Goal: Task Accomplishment & Management: Complete application form

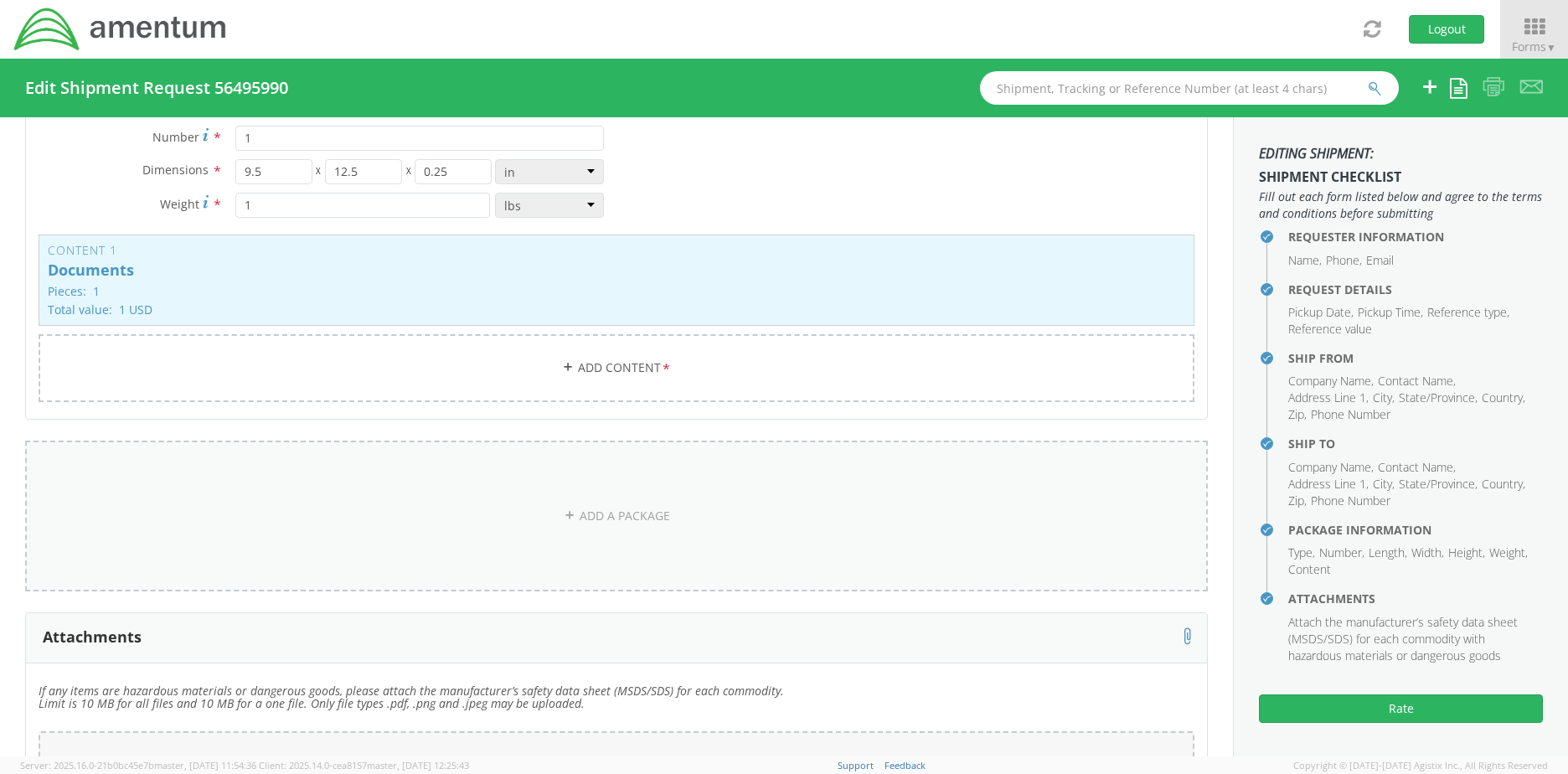
scroll to position [1534, 0]
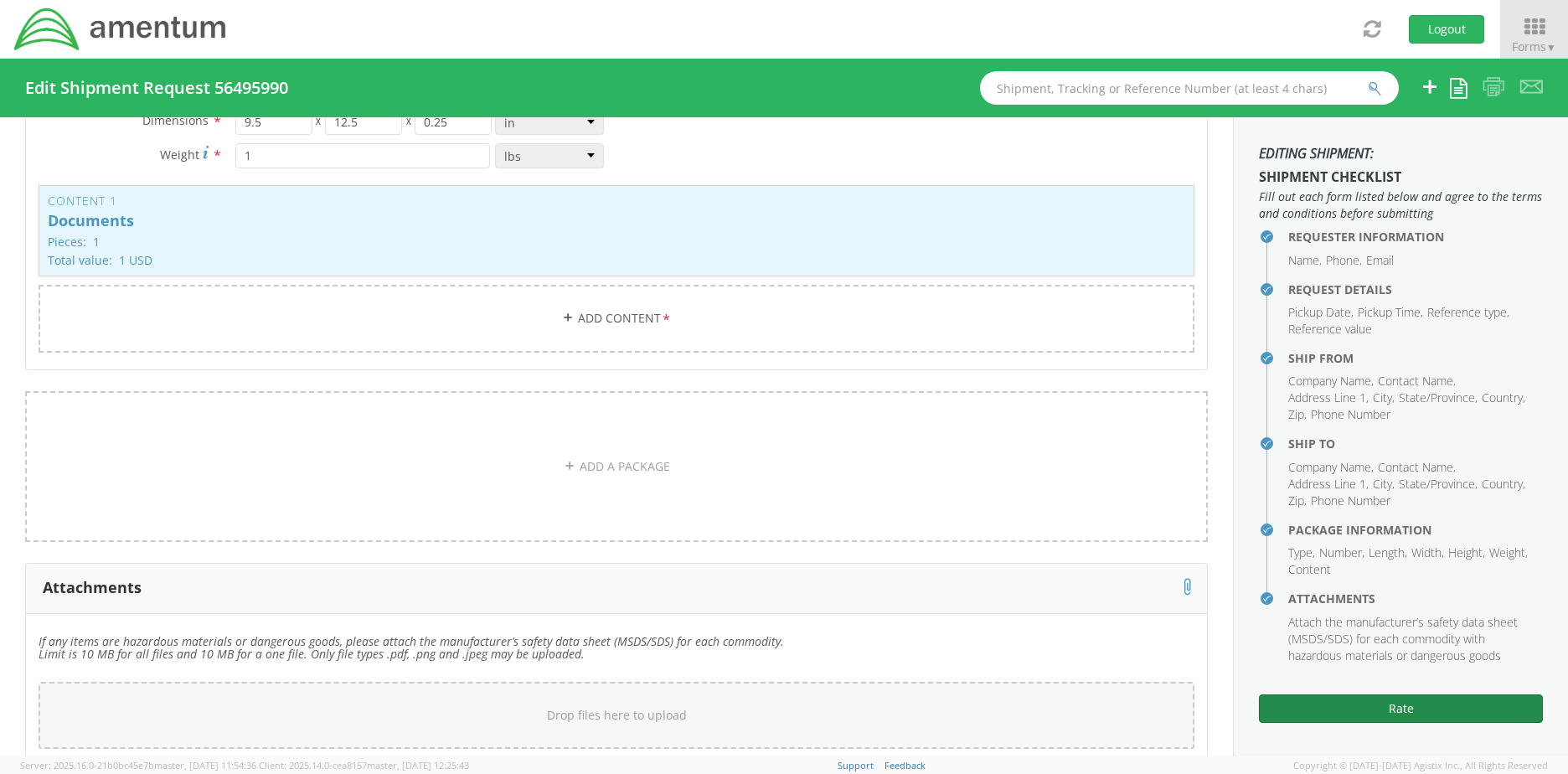
click at [1355, 706] on button "Rate" at bounding box center [1400, 708] width 284 height 29
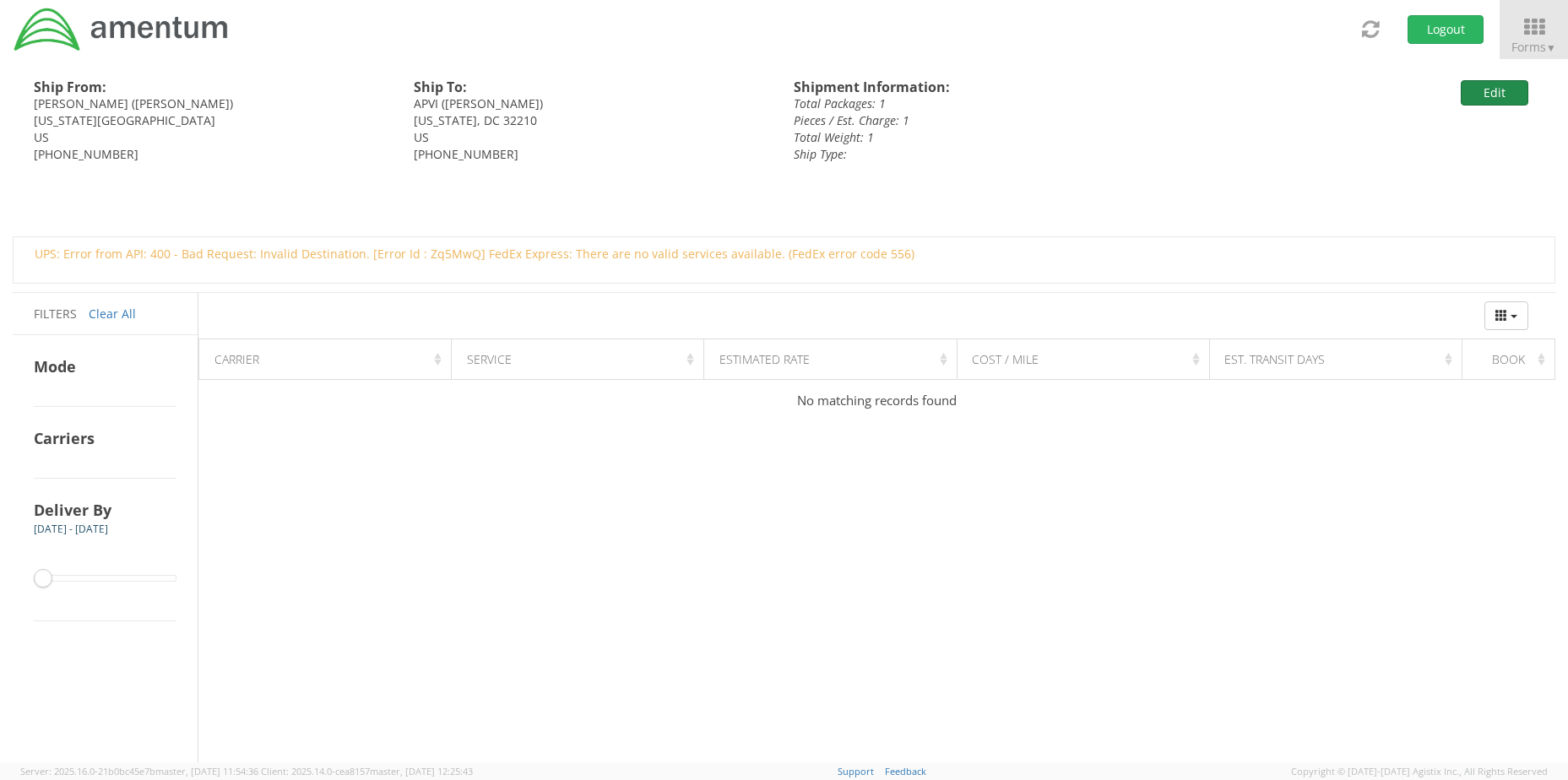
click at [1493, 101] on button "Edit" at bounding box center [1494, 93] width 67 height 25
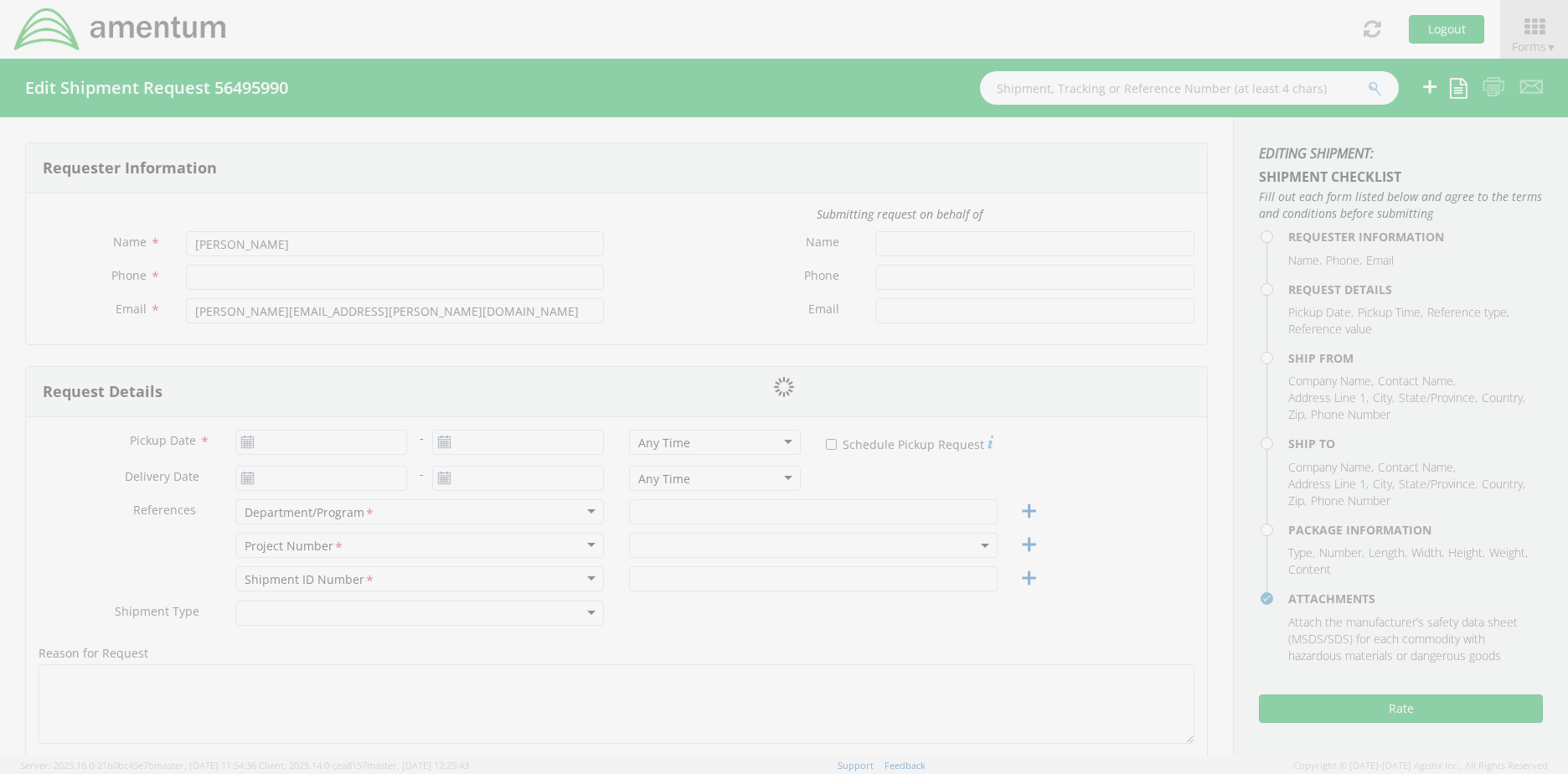
type input "[PHONE_NUMBER]"
type input "[DATE]"
type input "CMMARS RSNF MH60 PMI Saudi"
type input "Regular"
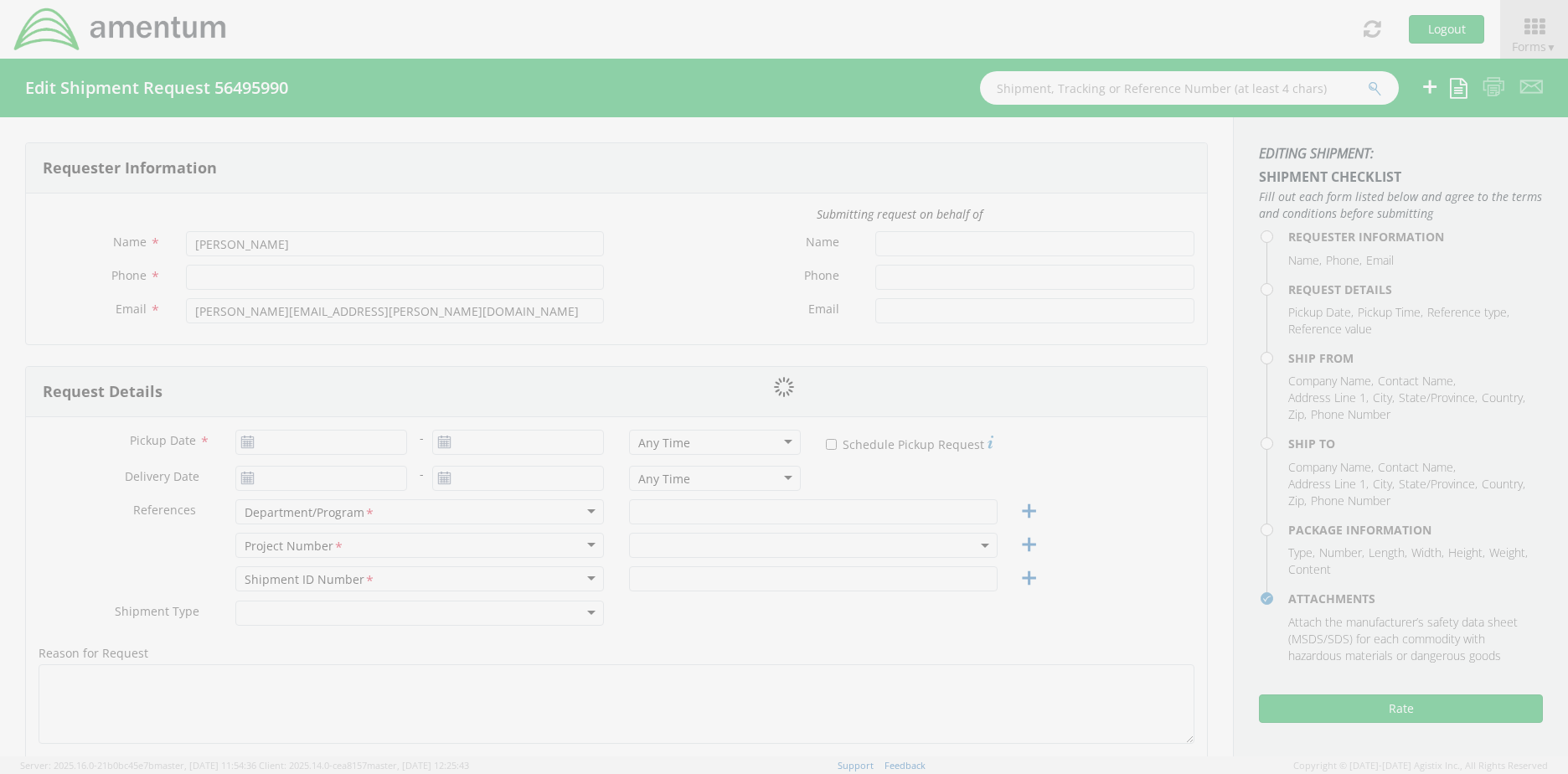
type textarea "ship passport visa application to APVI"
select select
type input "[PERSON_NAME]"
type input "[STREET_ADDRESS]"
type input "[US_STATE][GEOGRAPHIC_DATA]"
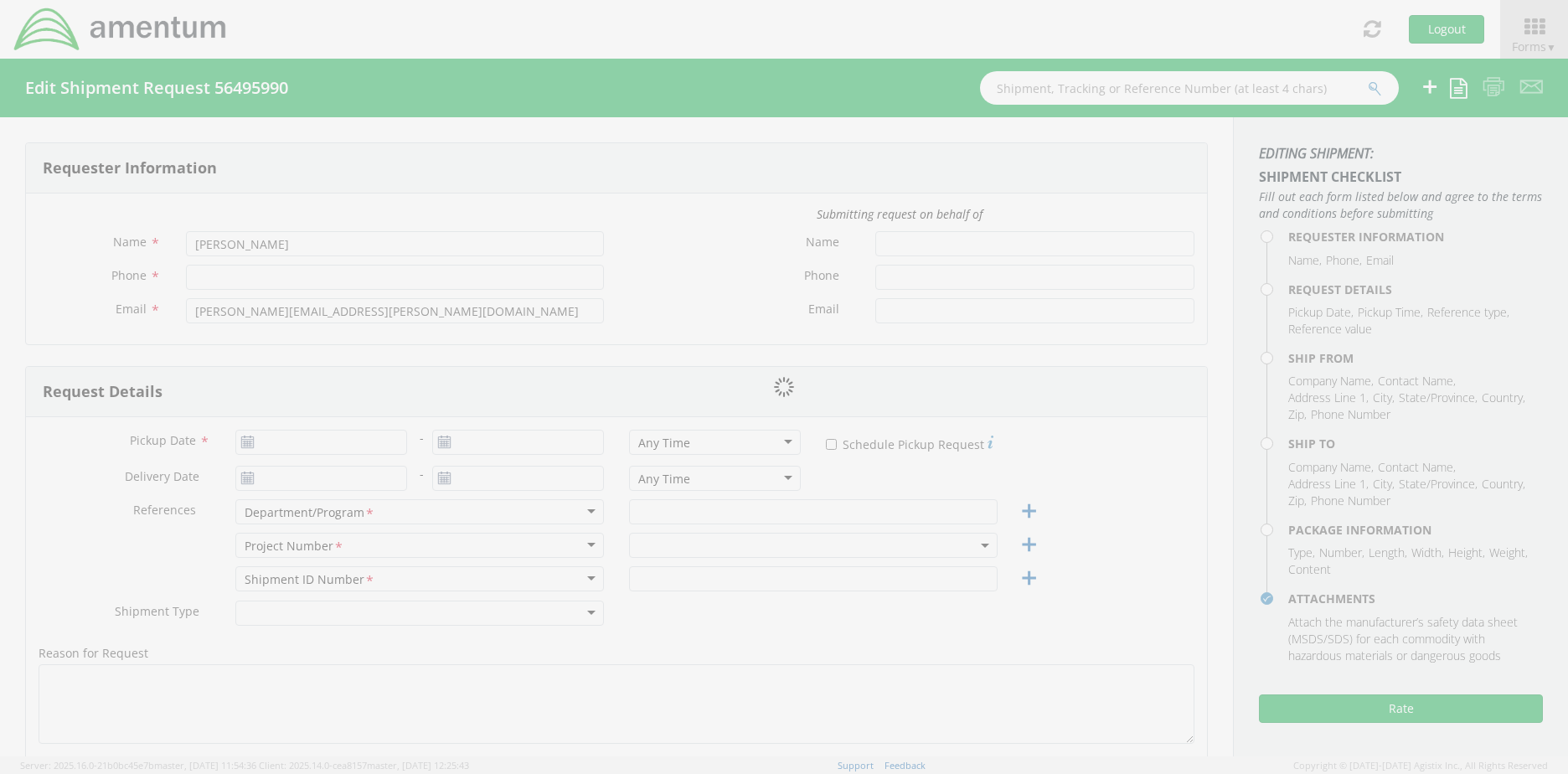
type input "23452"
type input "[PERSON_NAME]"
type input "[PHONE_NUMBER]"
type input "[EMAIL_ADDRESS][DOMAIN_NAME]"
select select
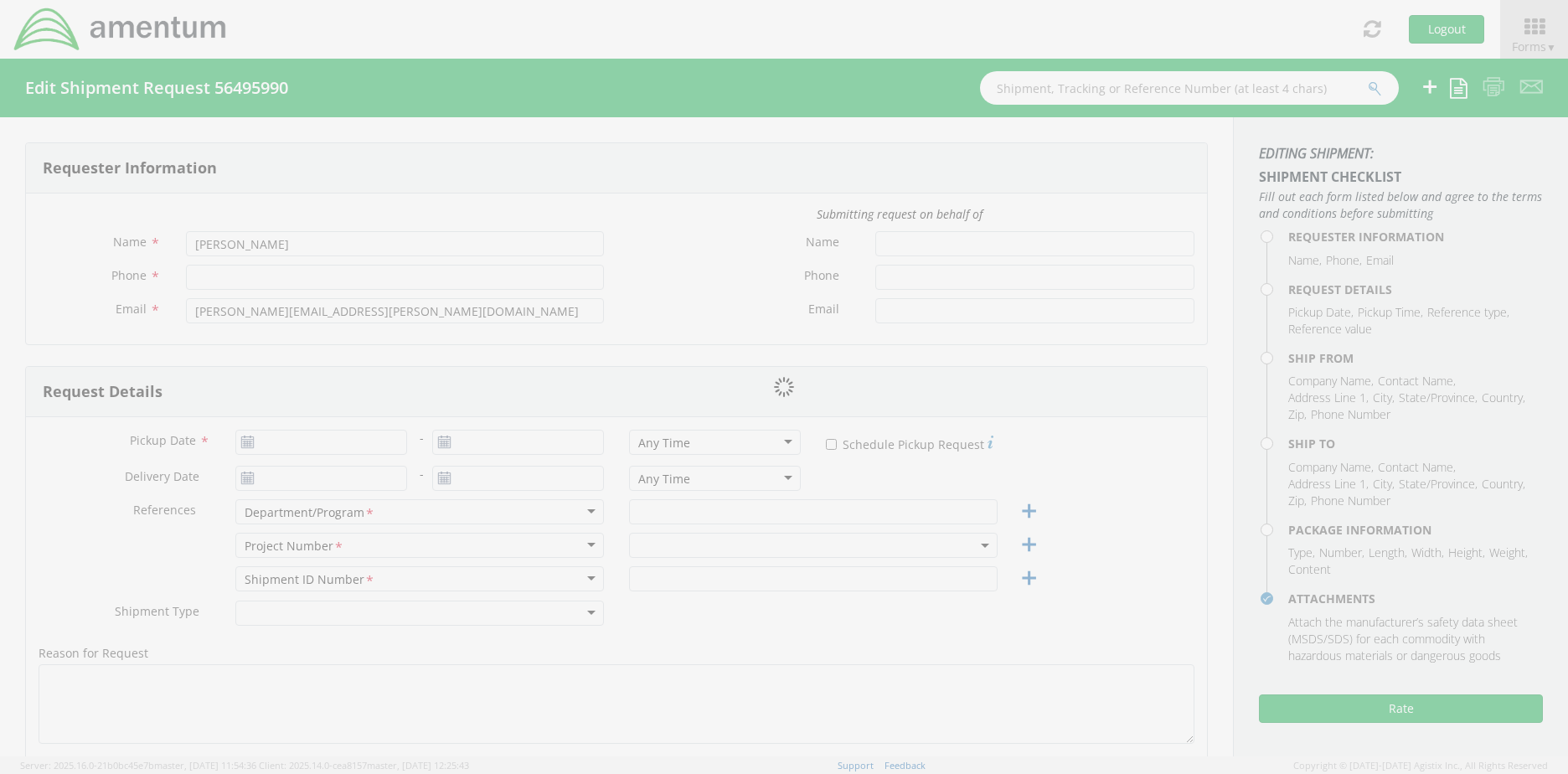
type input "APVI"
type input "1990 K Street N.W."
type input "Suite 450"
type input "[US_STATE]"
type input "32210"
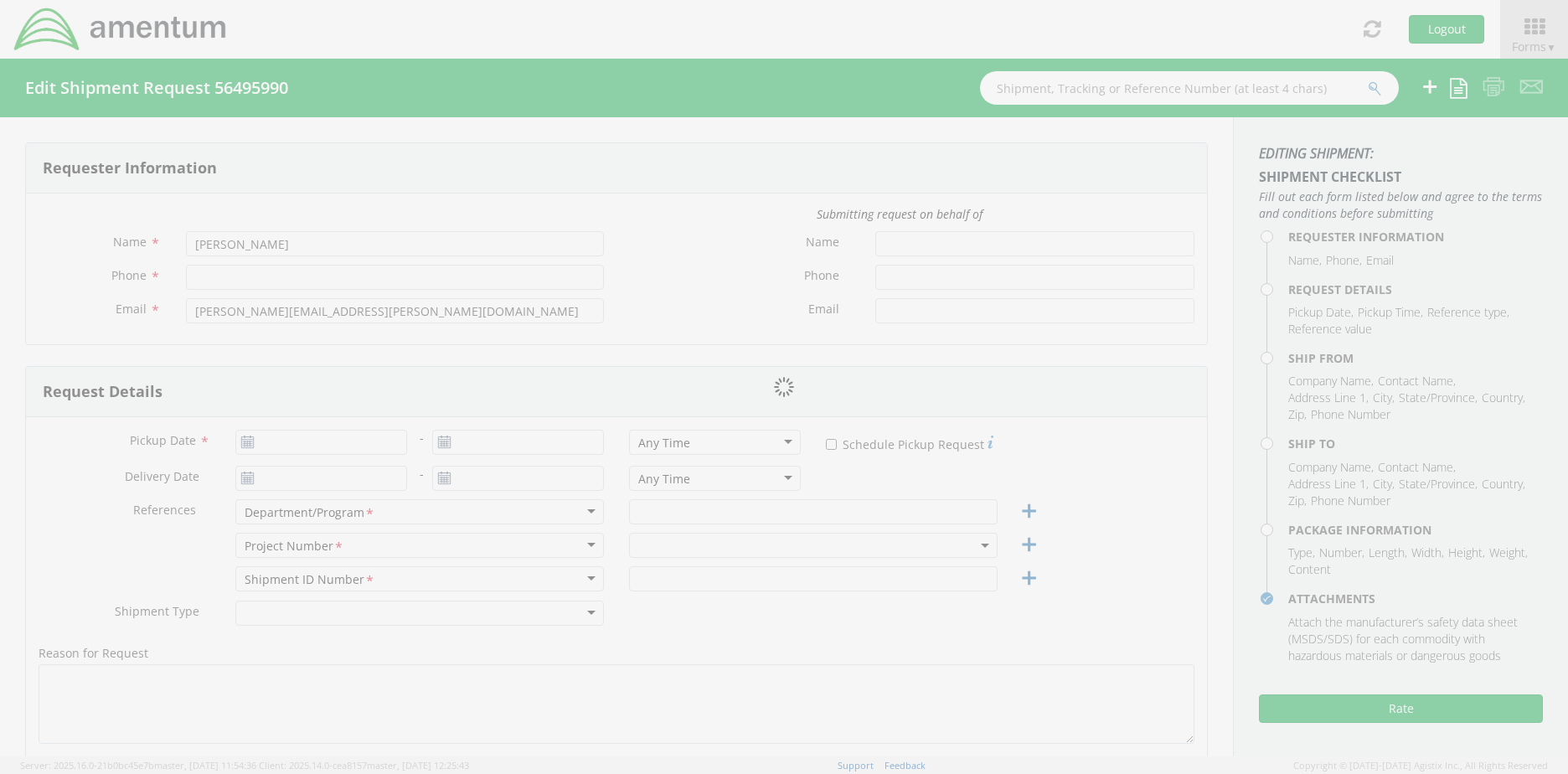
type input "[PERSON_NAME]"
type input "[PHONE_NUMBER]"
type input "[EMAIL_ADDRESS][DOMAIN_NAME]"
type input "1"
type input "9.5"
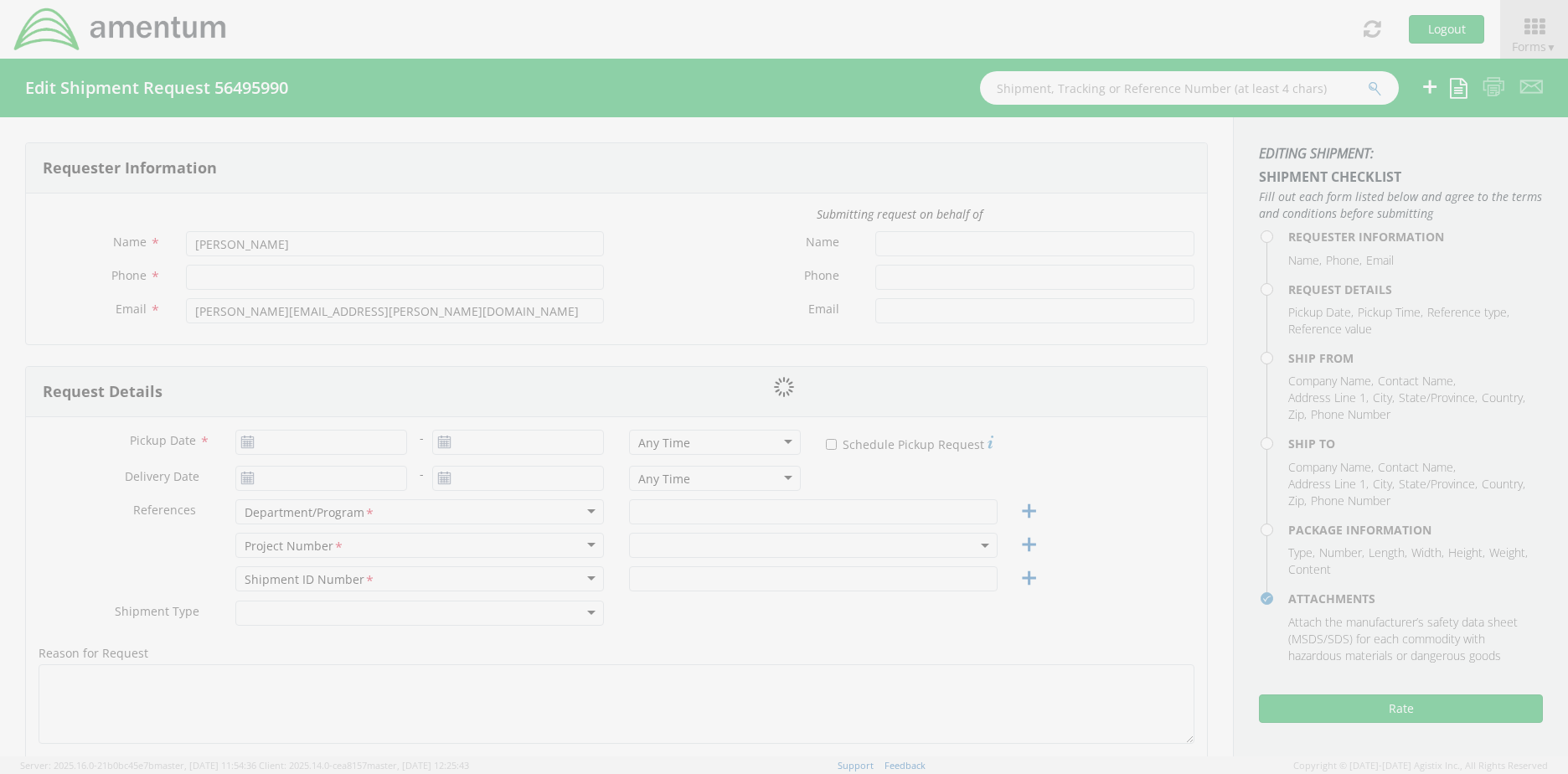
type input "12.5"
type input "0.25"
type input "1"
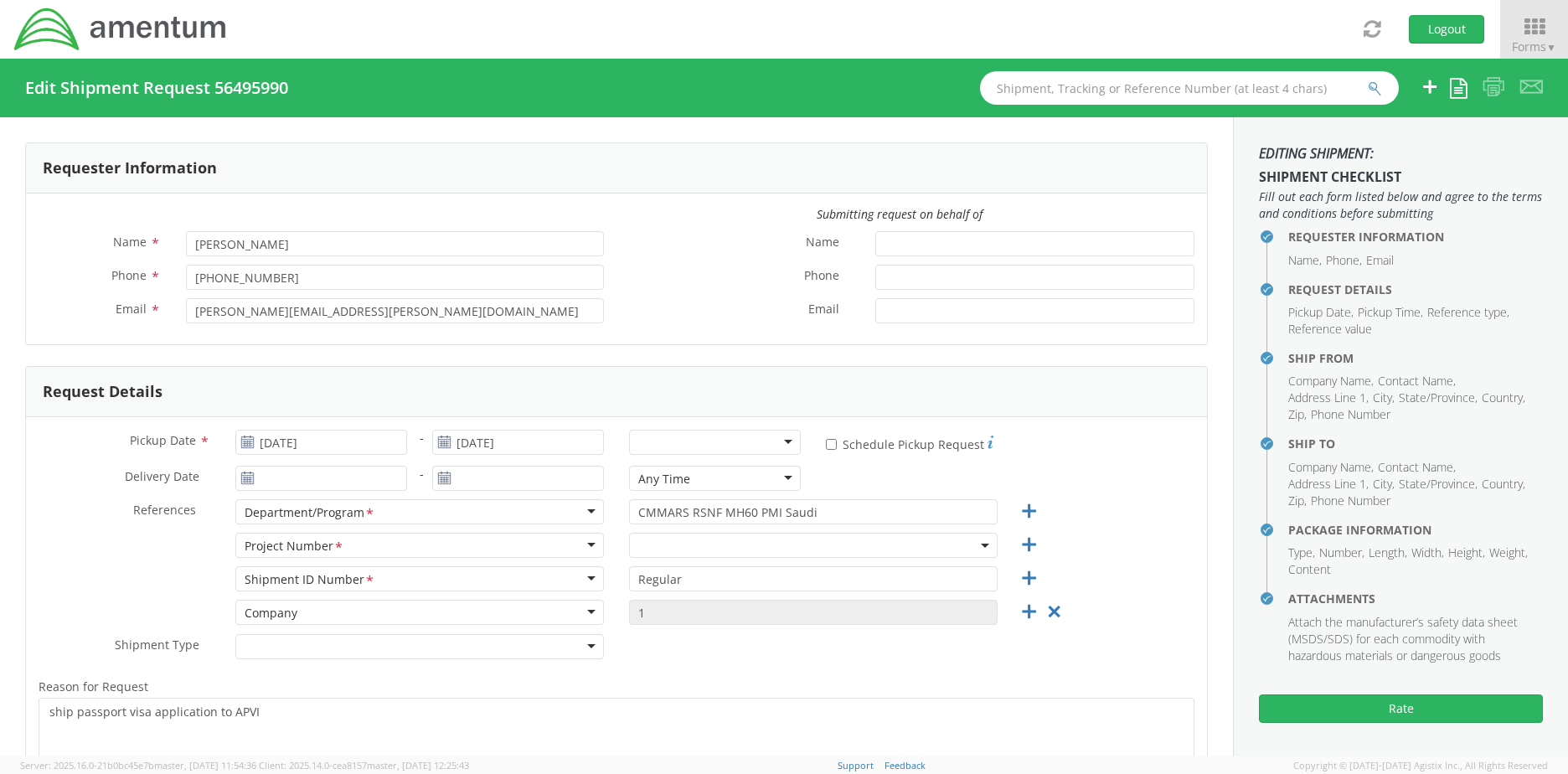
select select "6129.2.CR.0207.01.CJ.000.000"
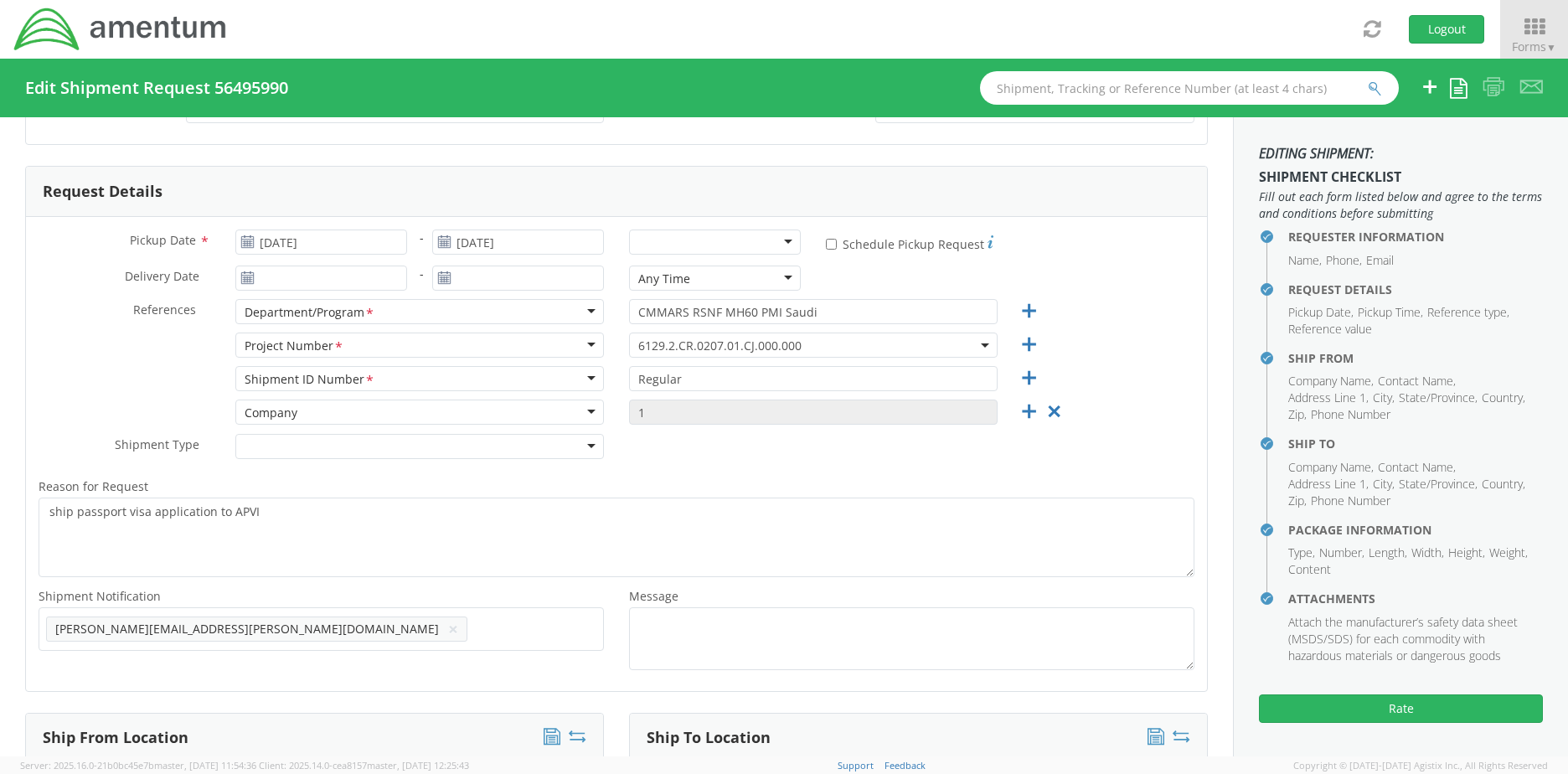
scroll to position [84, 0]
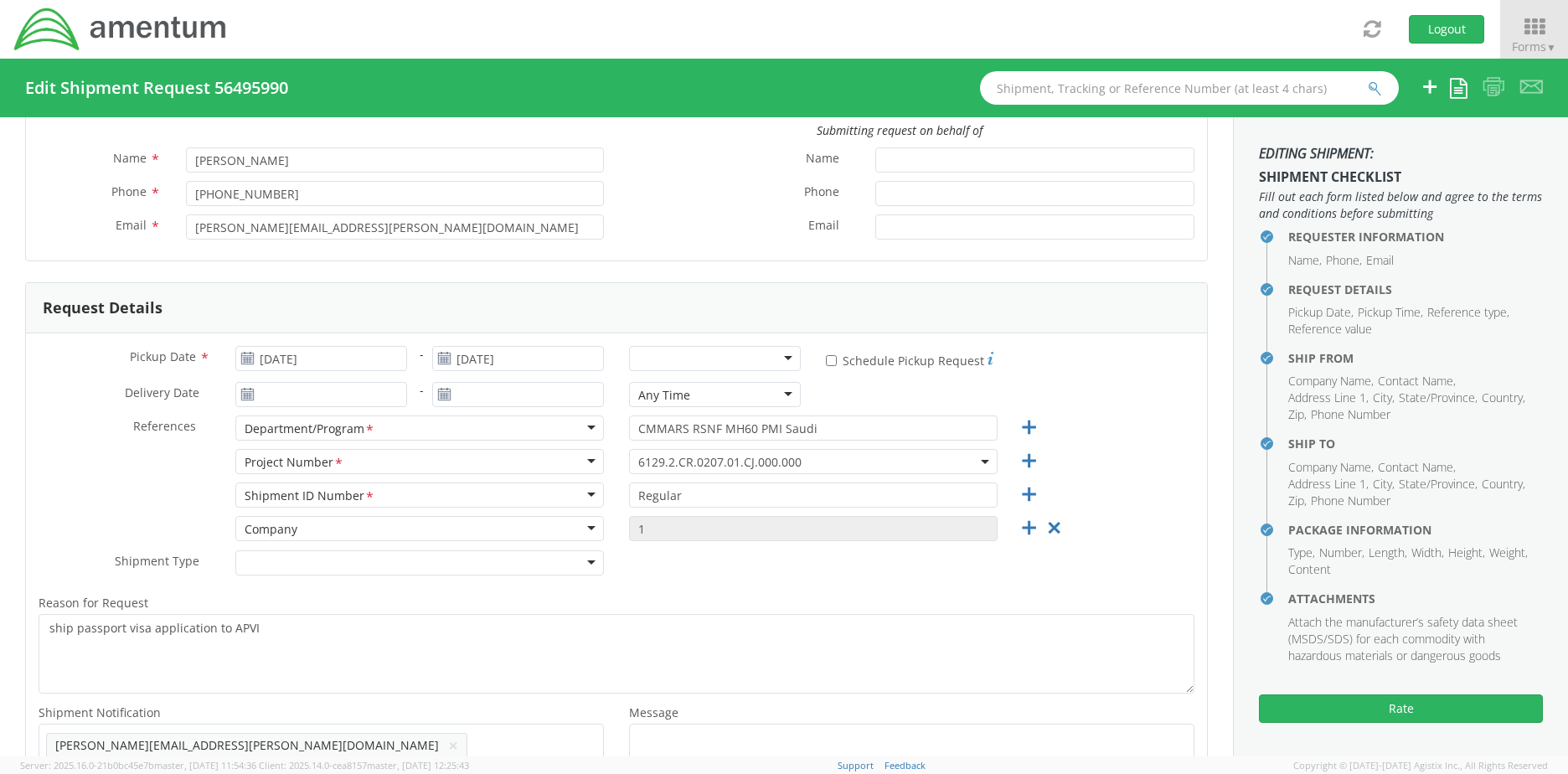
click at [666, 571] on div "Shipment Type * Batch Regular" at bounding box center [616, 567] width 1181 height 33
click at [582, 526] on div "Company" at bounding box center [419, 528] width 369 height 25
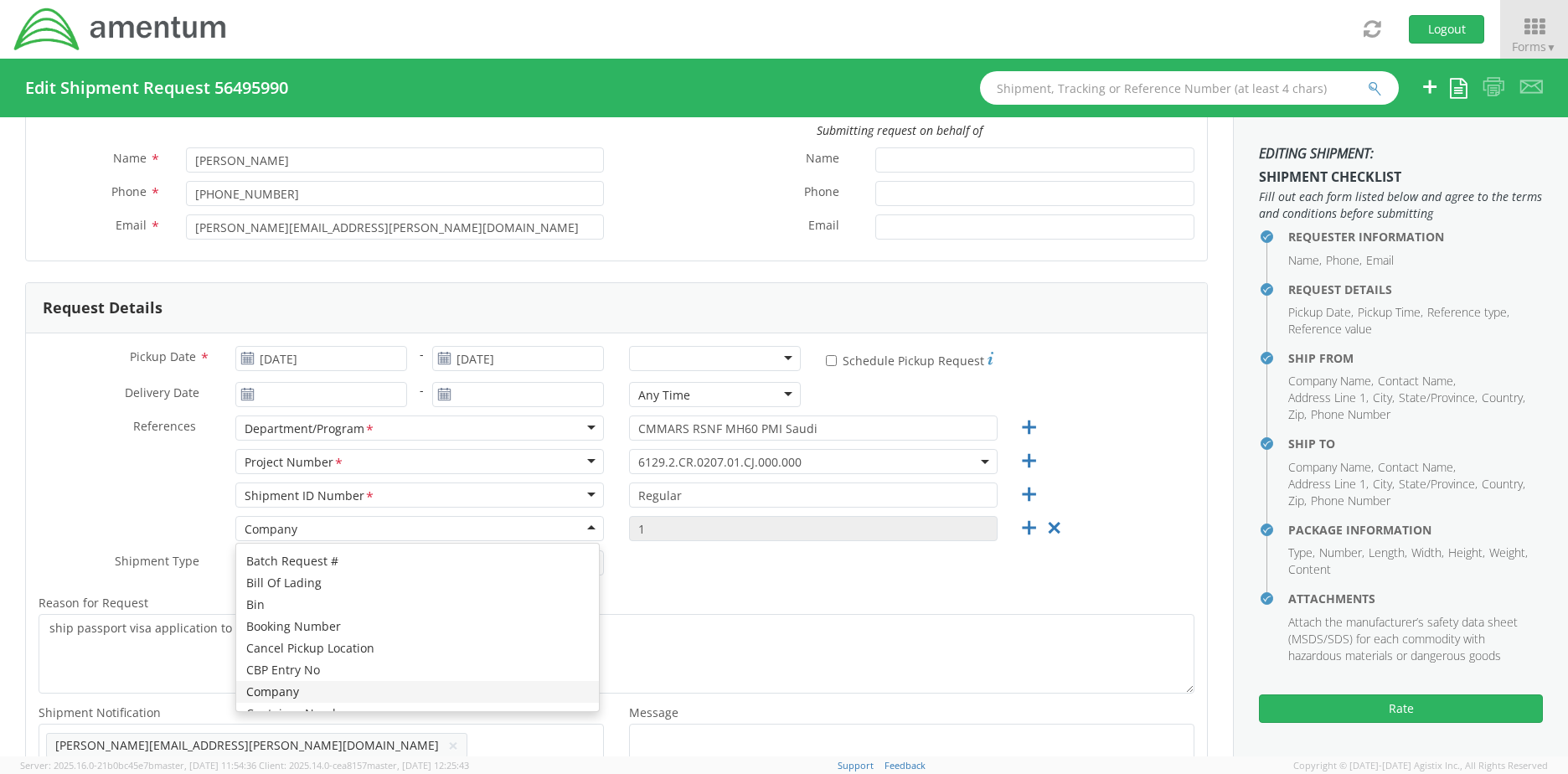
click at [582, 527] on div "Company" at bounding box center [419, 528] width 369 height 25
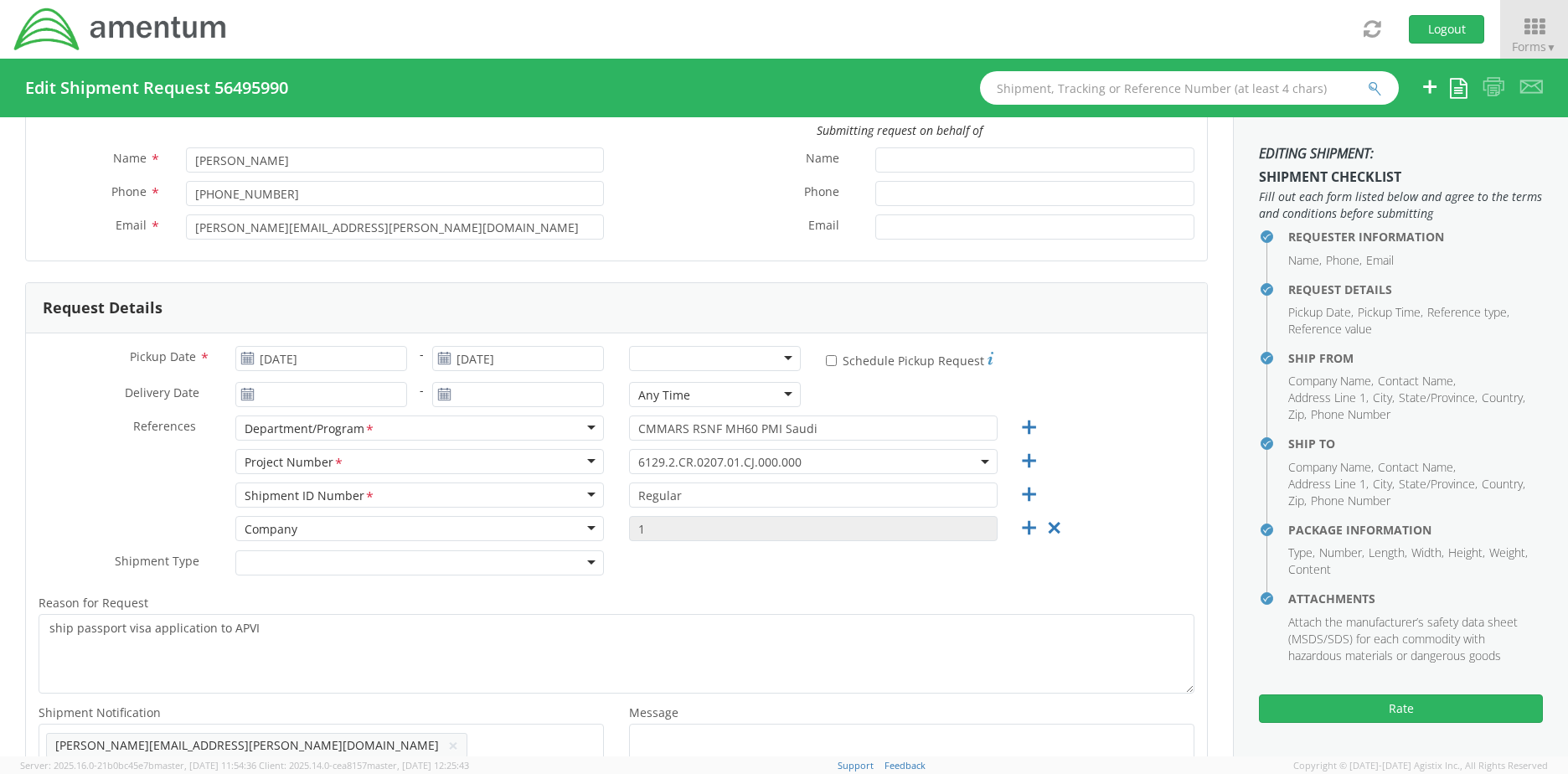
click at [734, 582] on div "Shipment Type * Batch Regular" at bounding box center [616, 567] width 1181 height 33
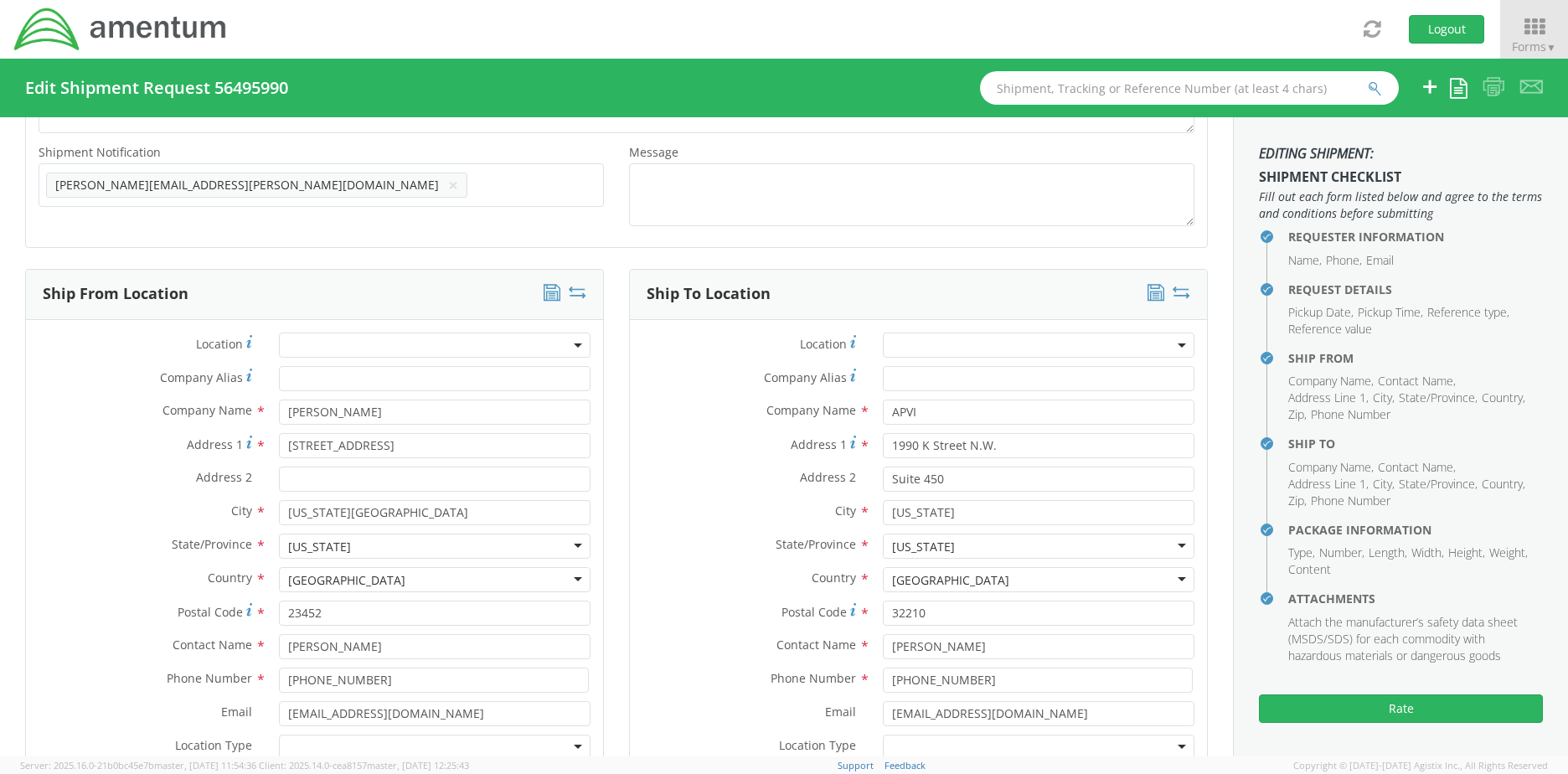
scroll to position [669, 0]
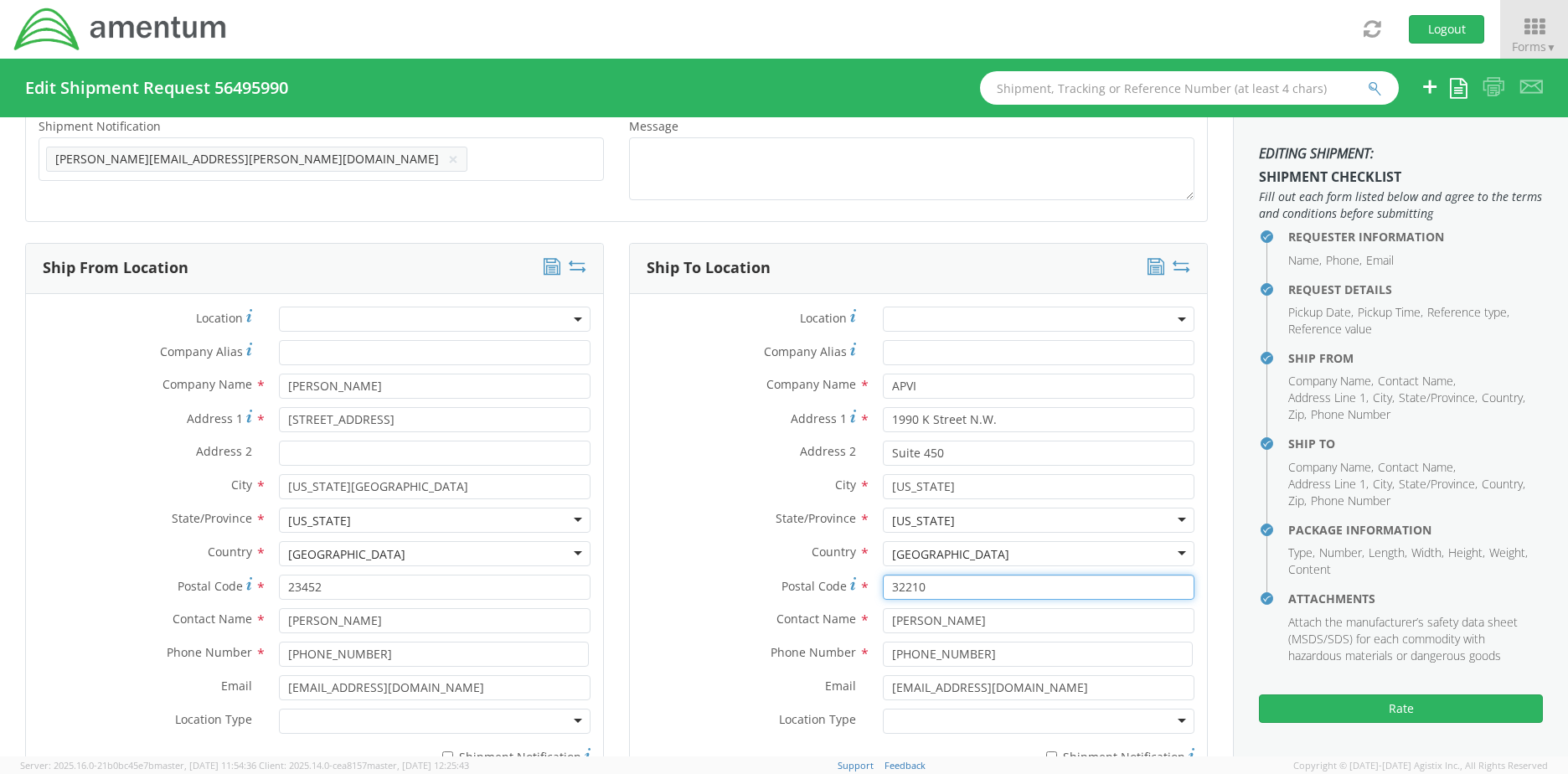
click at [949, 587] on input "32210" at bounding box center [1038, 587] width 312 height 25
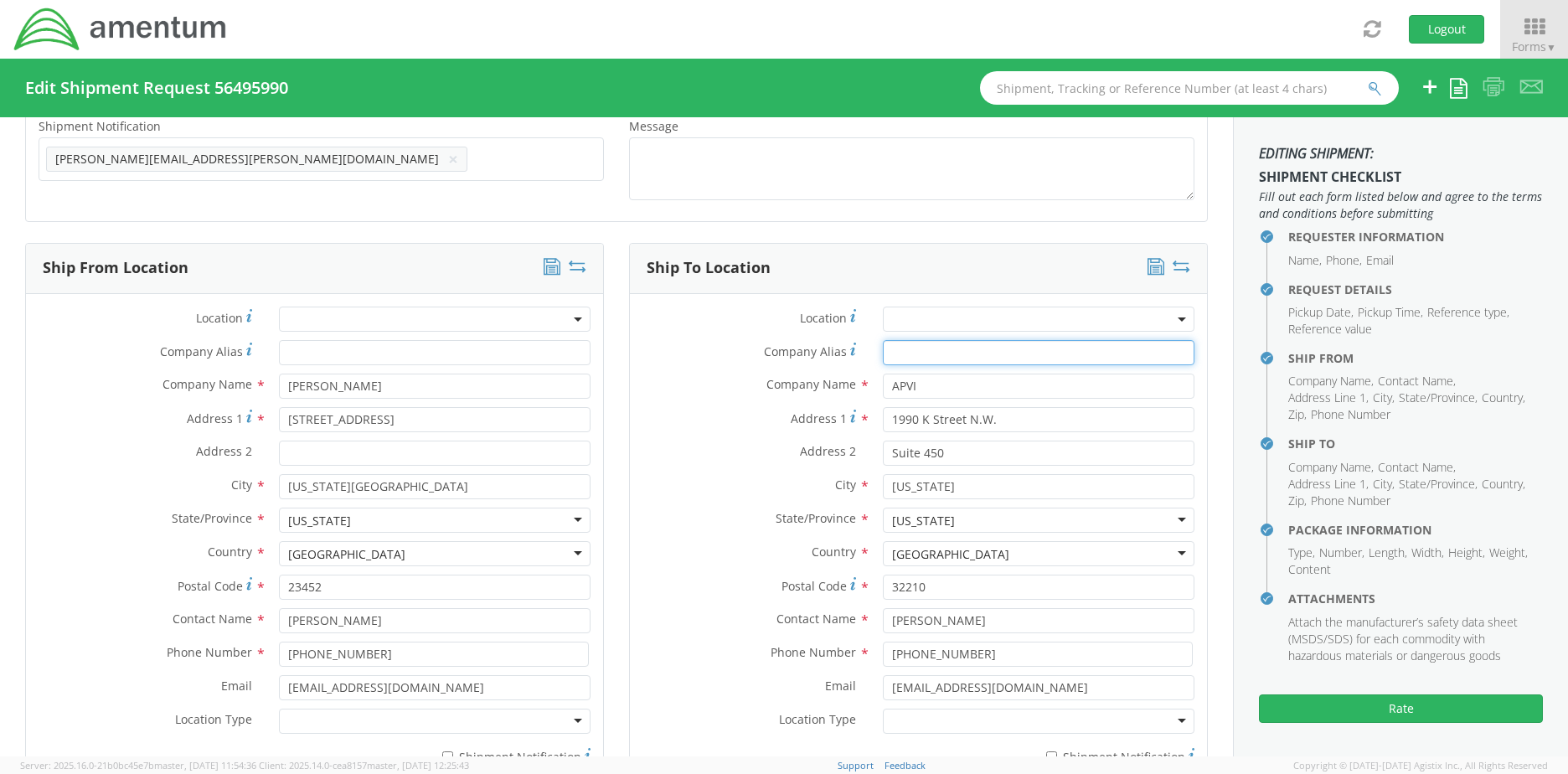
type input "APVI"
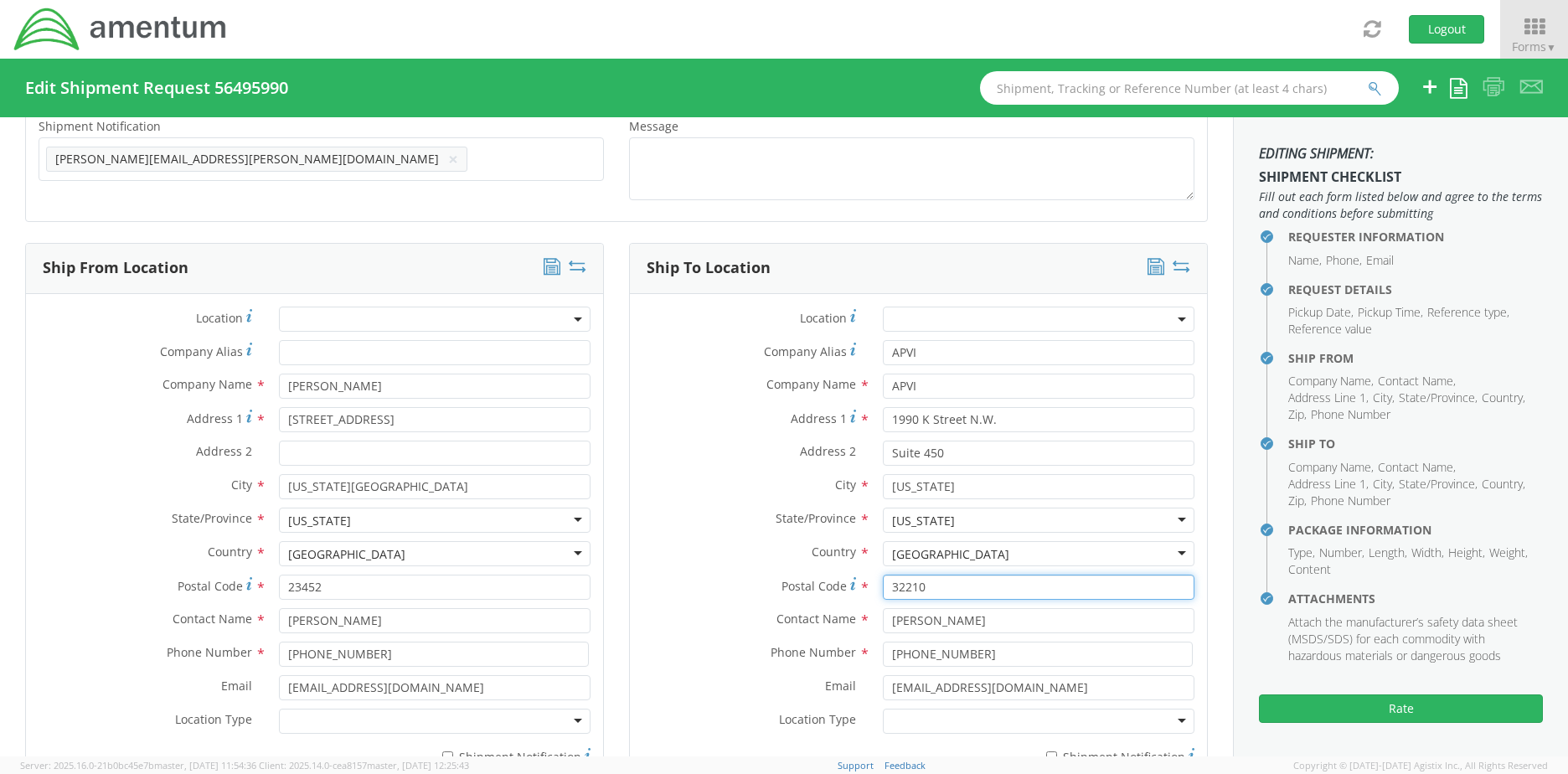
click at [1002, 587] on input "32210" at bounding box center [1038, 587] width 312 height 25
click at [716, 575] on label "Postal Code *" at bounding box center [750, 586] width 241 height 23
click at [882, 575] on input "32210" at bounding box center [1038, 587] width 312 height 25
click at [746, 673] on div "Phone Number * [PHONE_NUMBER]" at bounding box center [918, 658] width 577 height 33
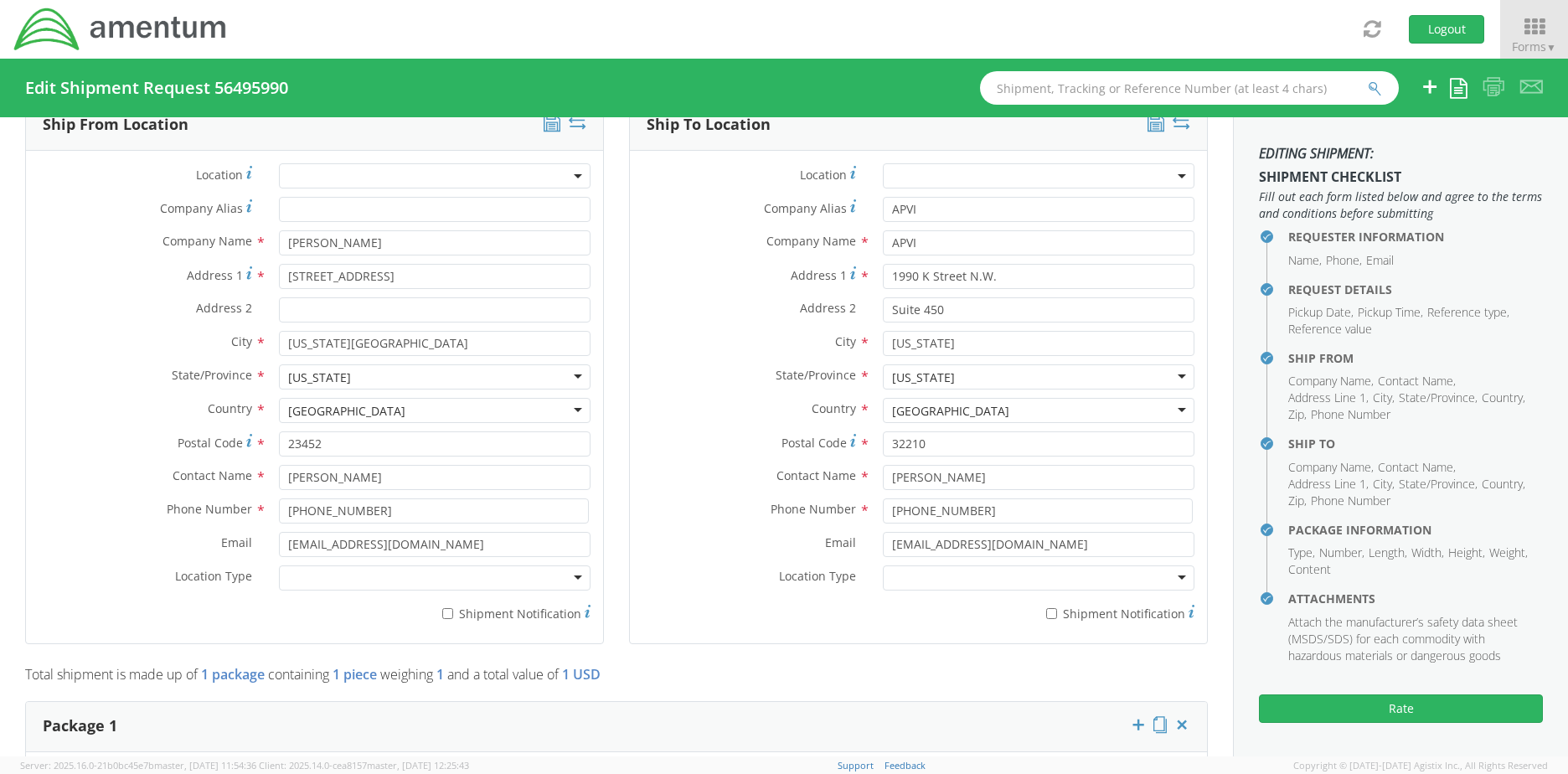
scroll to position [837, 0]
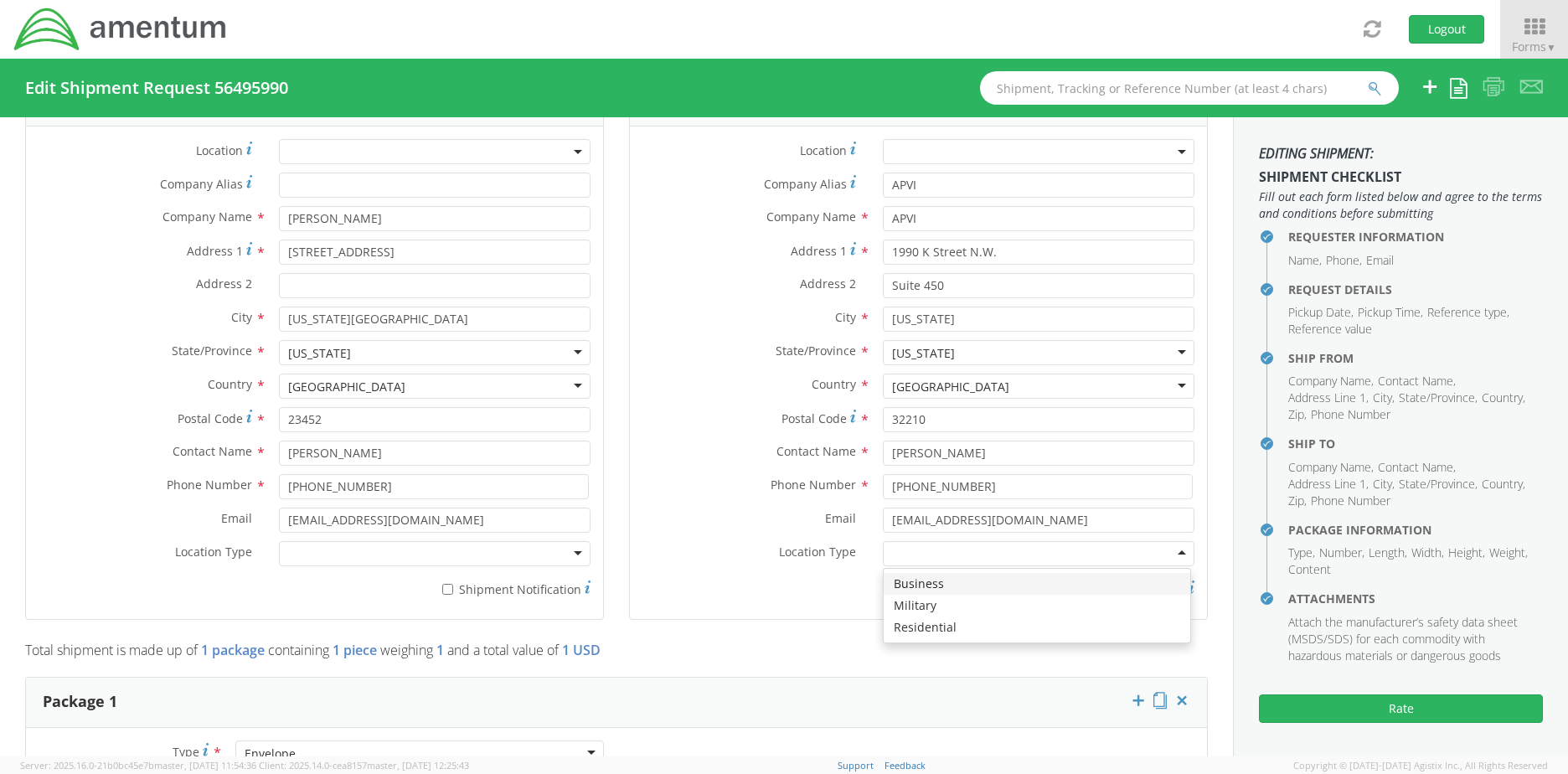
click at [916, 555] on div at bounding box center [1038, 553] width 312 height 25
click at [898, 594] on label "* Shipment Notification" at bounding box center [1038, 587] width 312 height 20
click at [1046, 594] on input "* Shipment Notification" at bounding box center [1052, 589] width 11 height 11
checkbox input "true"
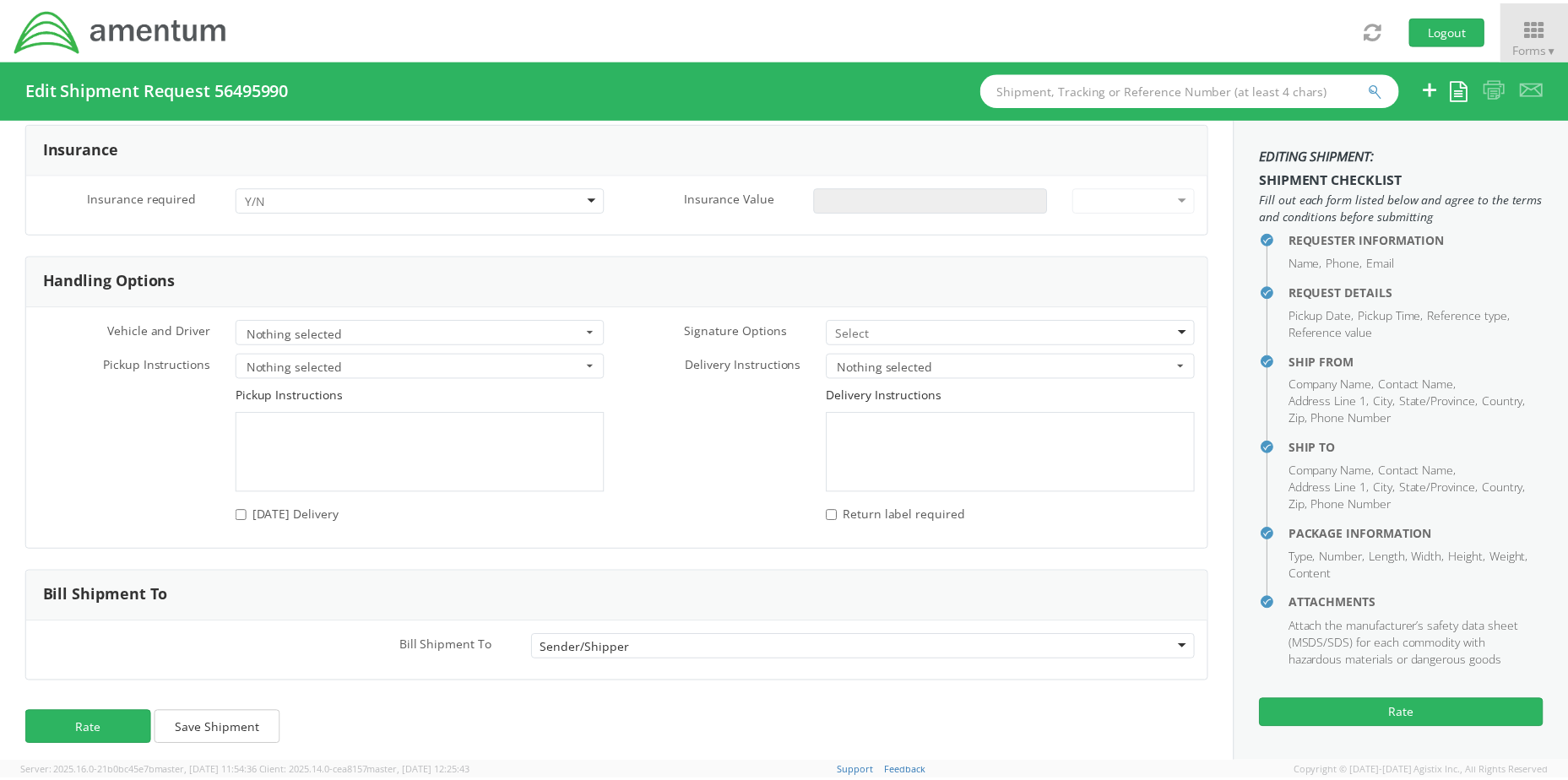
scroll to position [2222, 0]
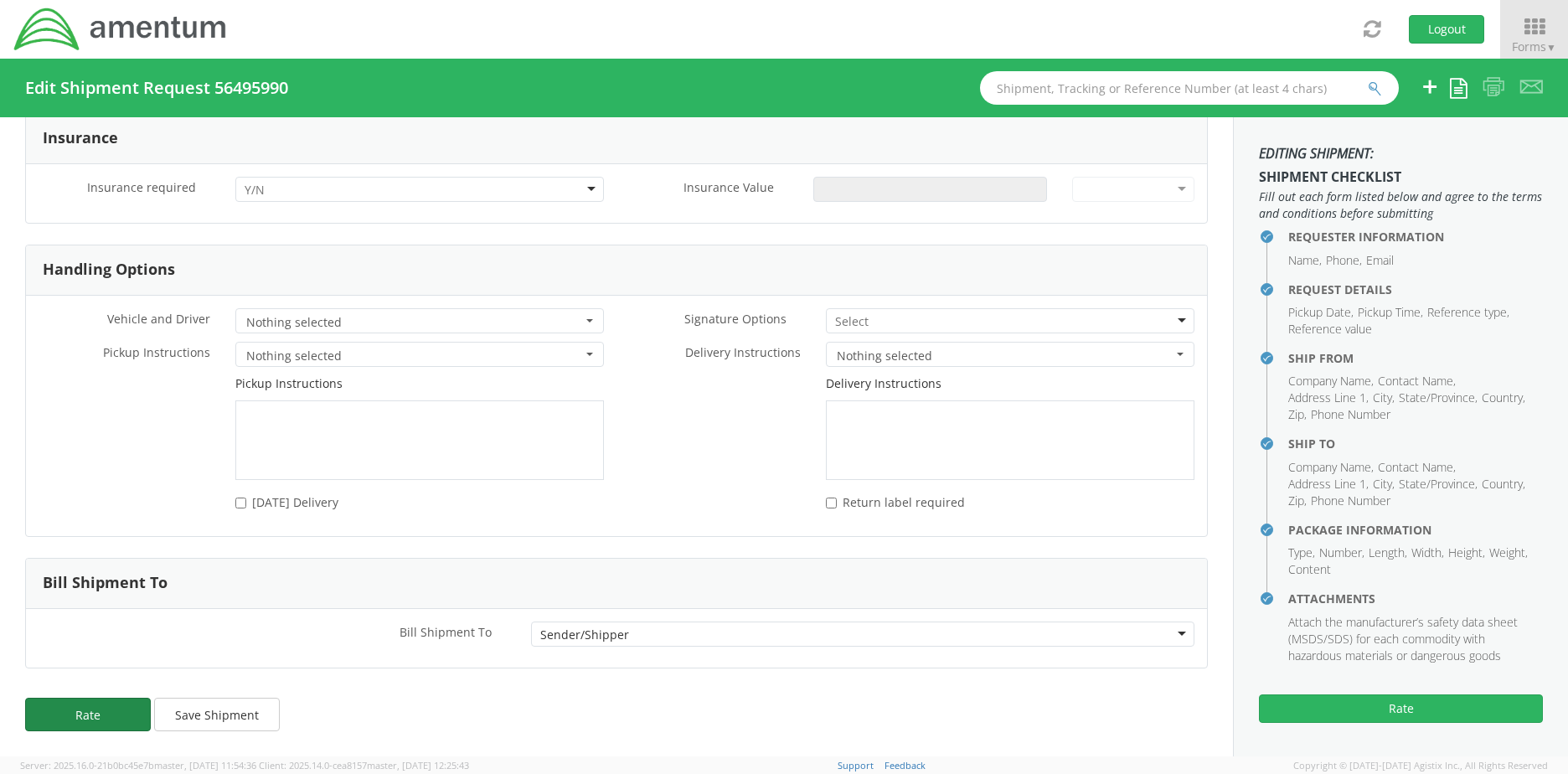
click at [108, 716] on button "Rate" at bounding box center [87, 714] width 125 height 33
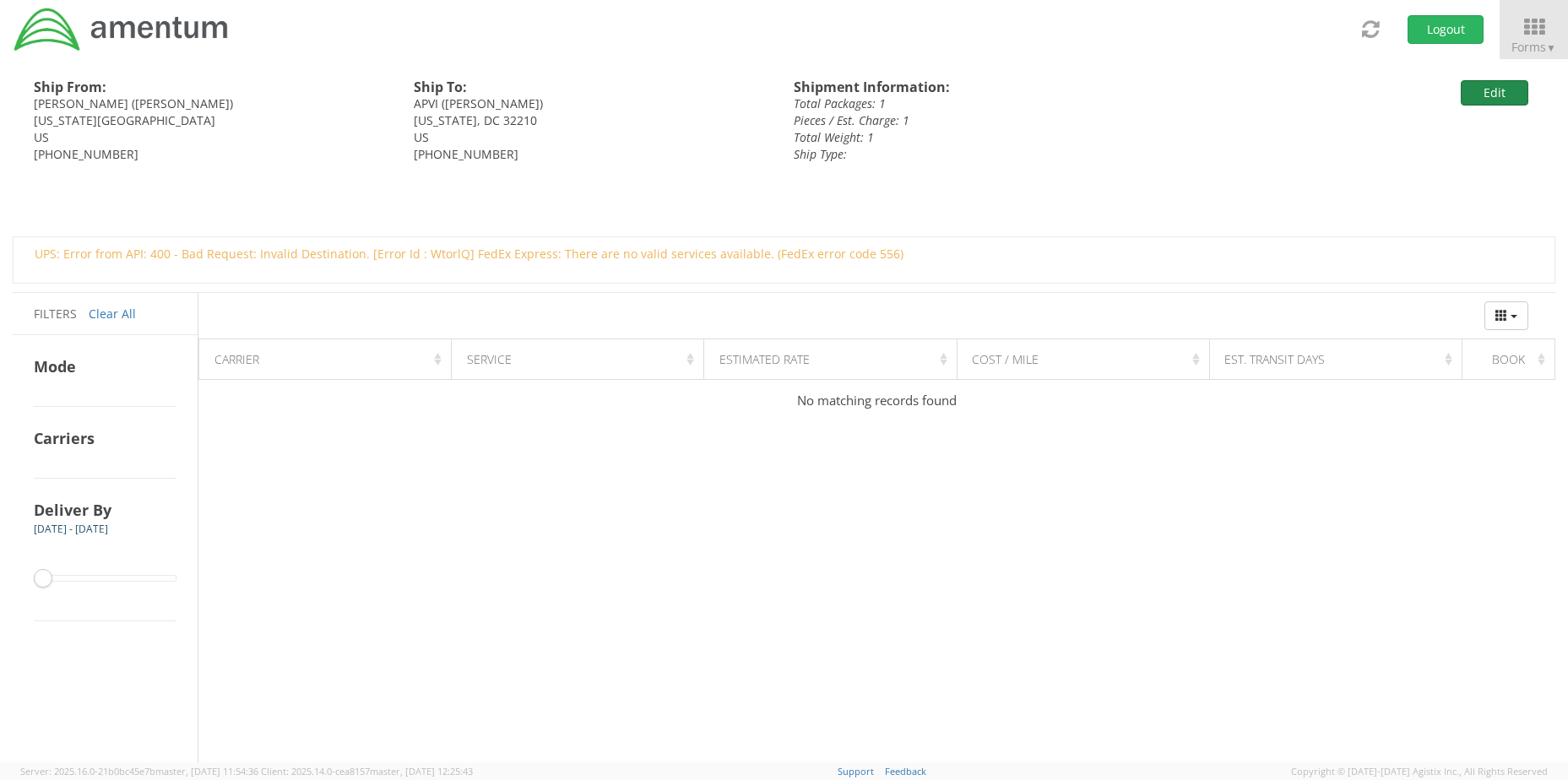
click at [1495, 94] on button "Edit" at bounding box center [1494, 93] width 67 height 25
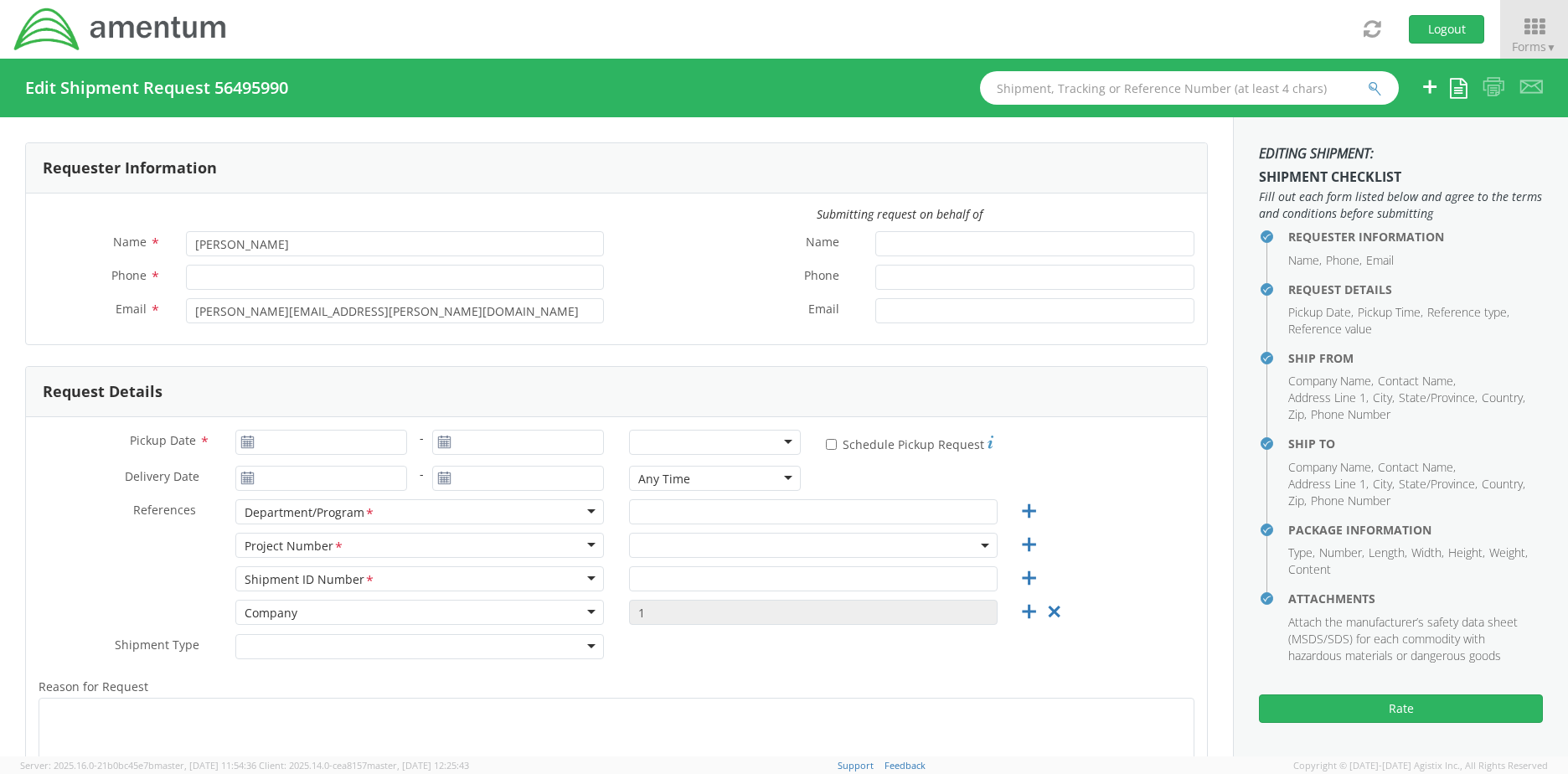
type input "[PHONE_NUMBER]"
type input "[DATE]"
type input "CMMARS RSNF MH60 PMI Saudi"
type input "Regular"
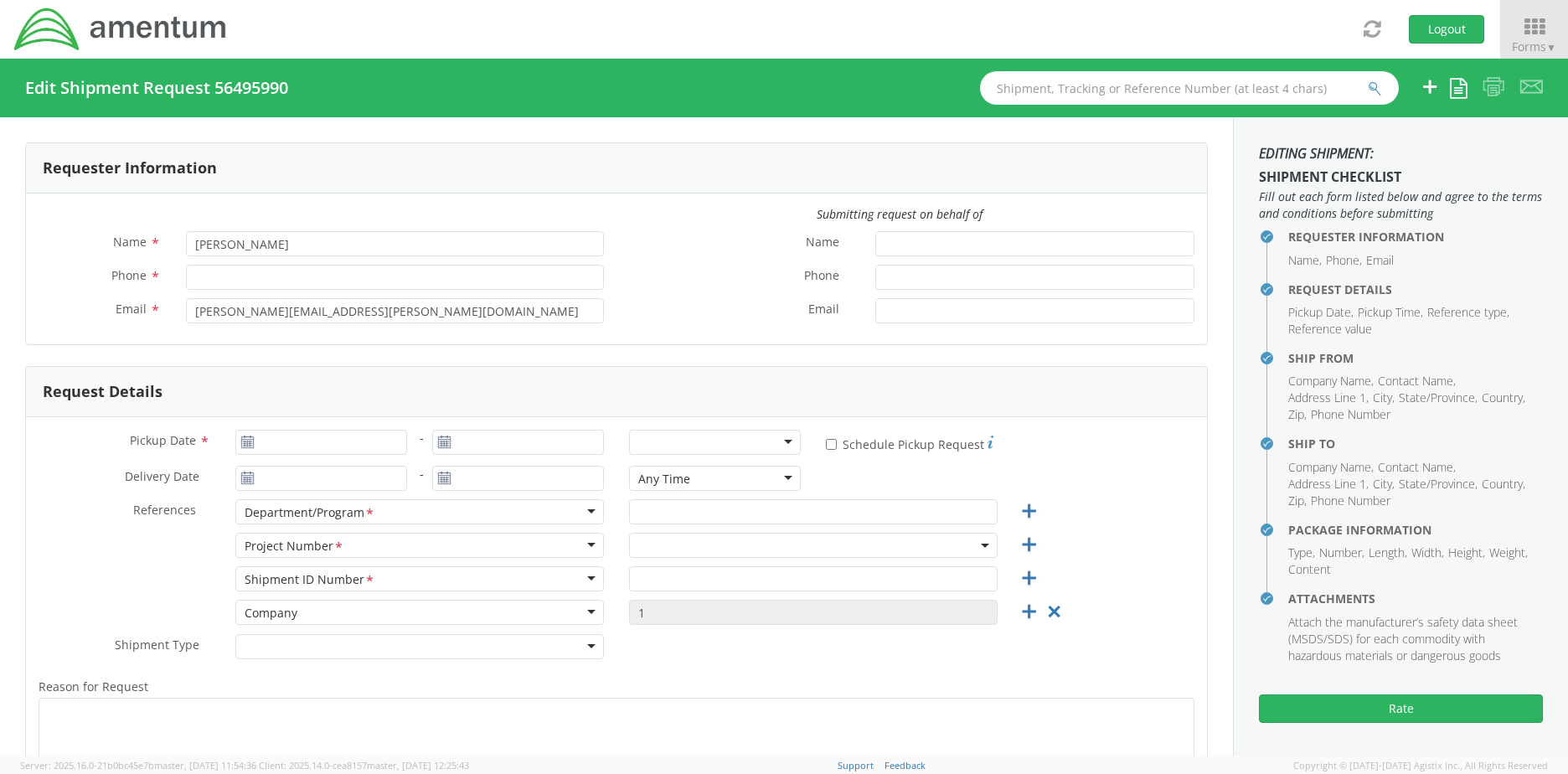
type textarea "ship passport visa application to APVI"
select select
type input "[PERSON_NAME]"
type input "[STREET_ADDRESS]"
type input "[US_STATE][GEOGRAPHIC_DATA]"
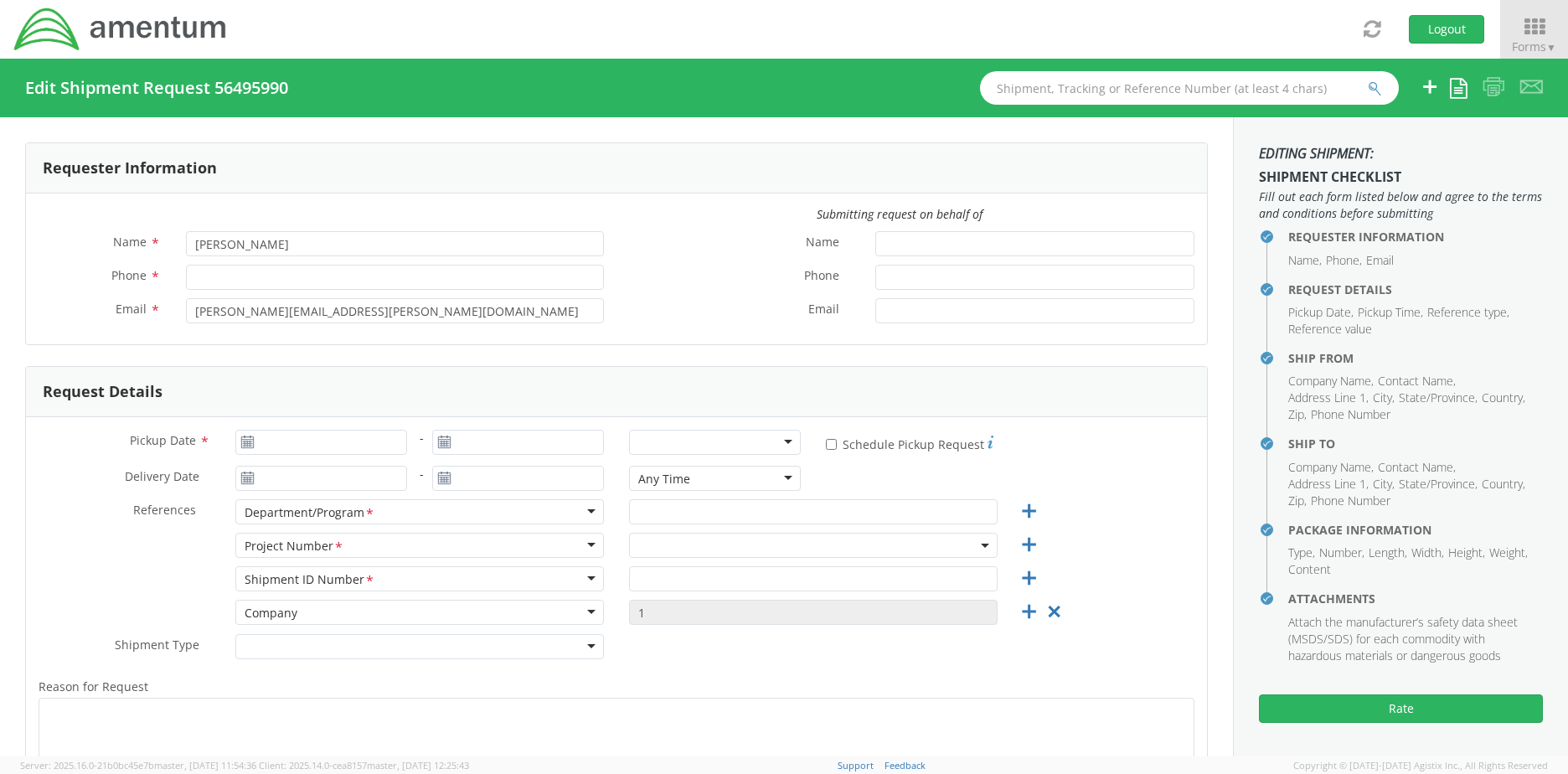
type input "23452"
type input "[PERSON_NAME]"
type input "[PHONE_NUMBER]"
type input "[EMAIL_ADDRESS][DOMAIN_NAME]"
select select
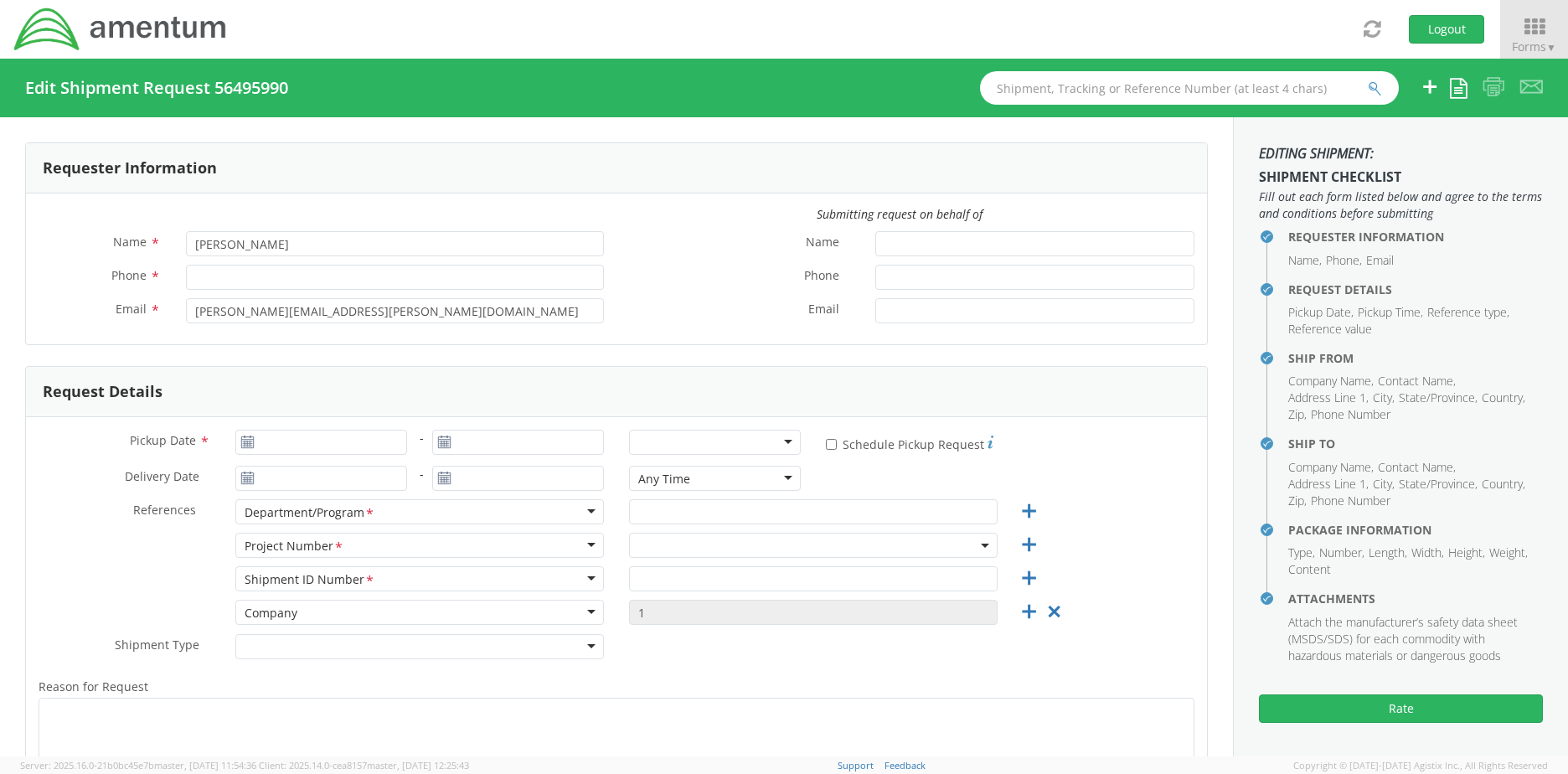
type input "APVI"
type input "1990 K Street N.W."
type input "Suite 450"
type input "[US_STATE]"
type input "32210"
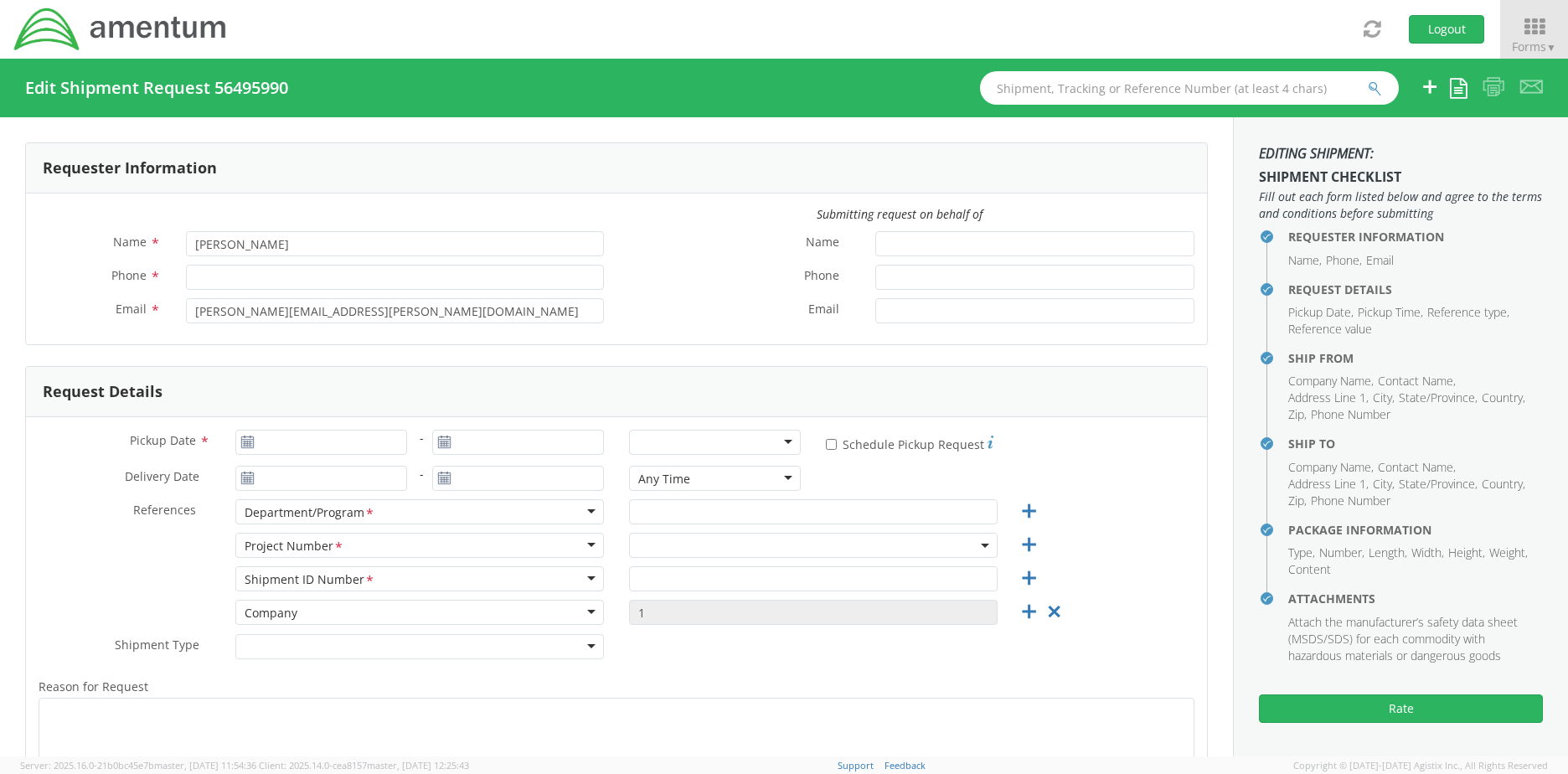
type input "[PERSON_NAME]"
type input "[PHONE_NUMBER]"
type input "[EMAIL_ADDRESS][DOMAIN_NAME]"
checkbox input "true"
select select "6129.2.CR.0207.01.CJ.000.000"
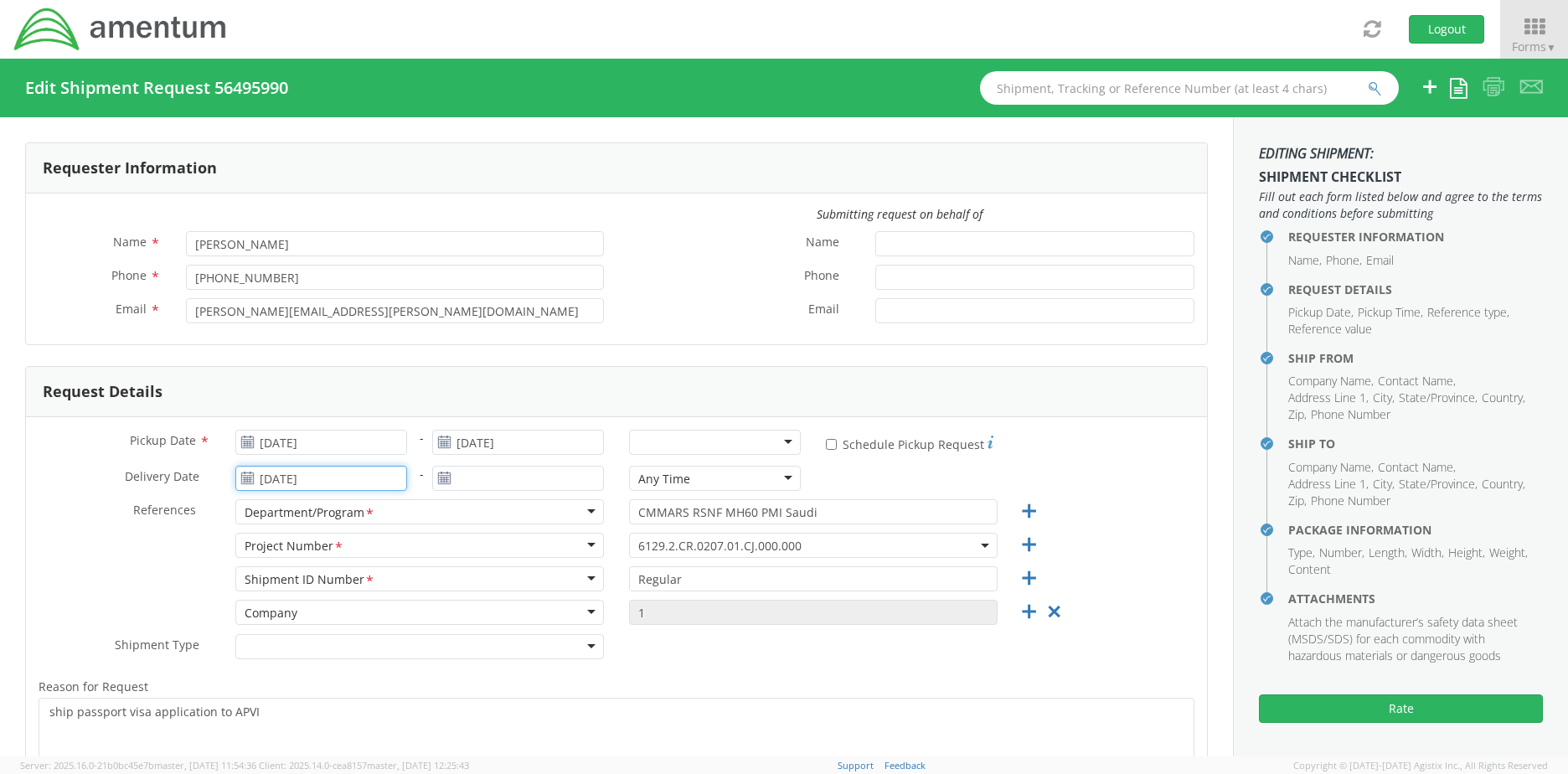
click at [358, 476] on input "[DATE]" at bounding box center [321, 478] width 172 height 25
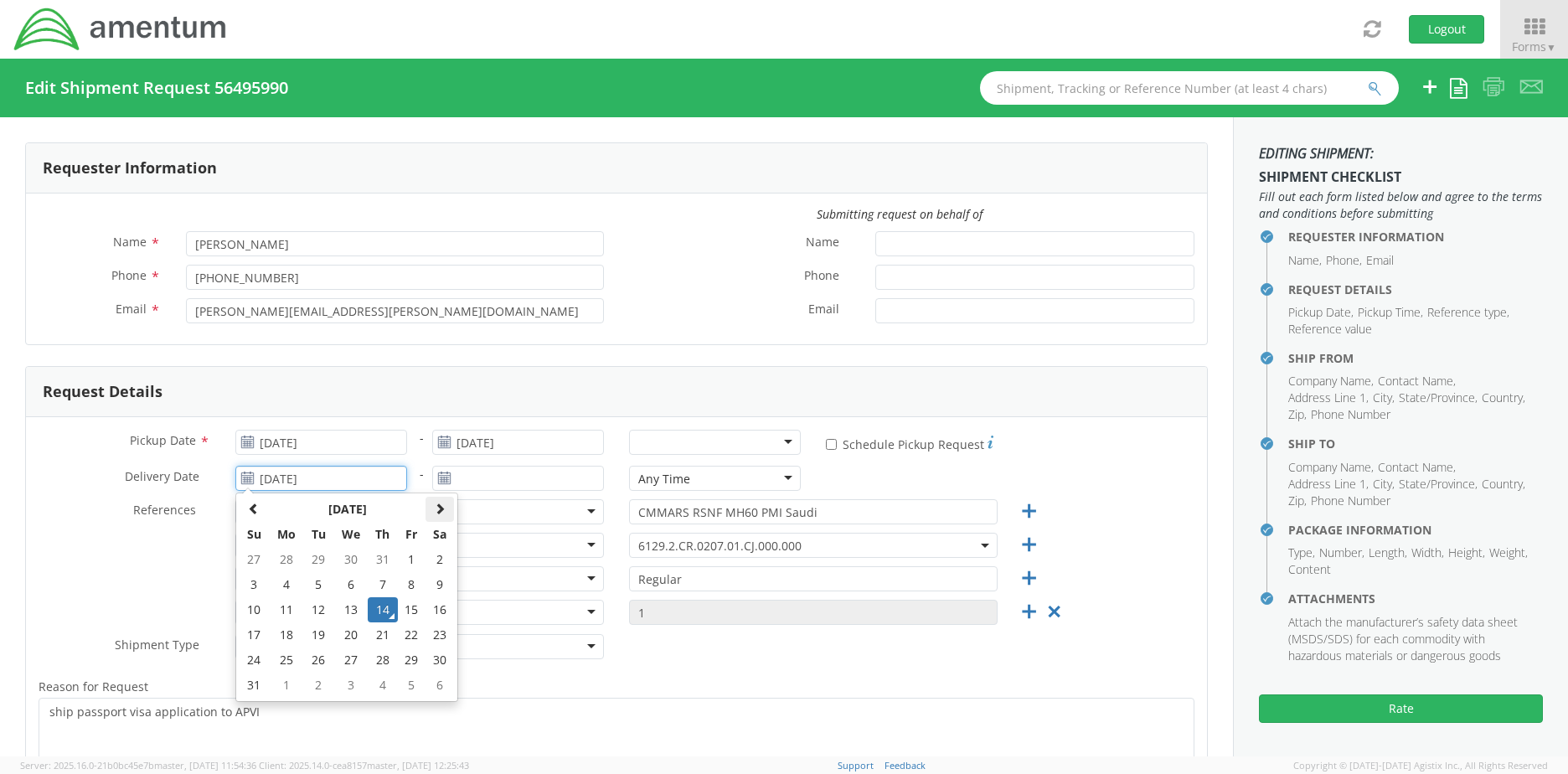
click at [436, 509] on span at bounding box center [439, 508] width 12 height 12
click at [437, 558] on td "6" at bounding box center [440, 560] width 29 height 25
type input "[DATE]"
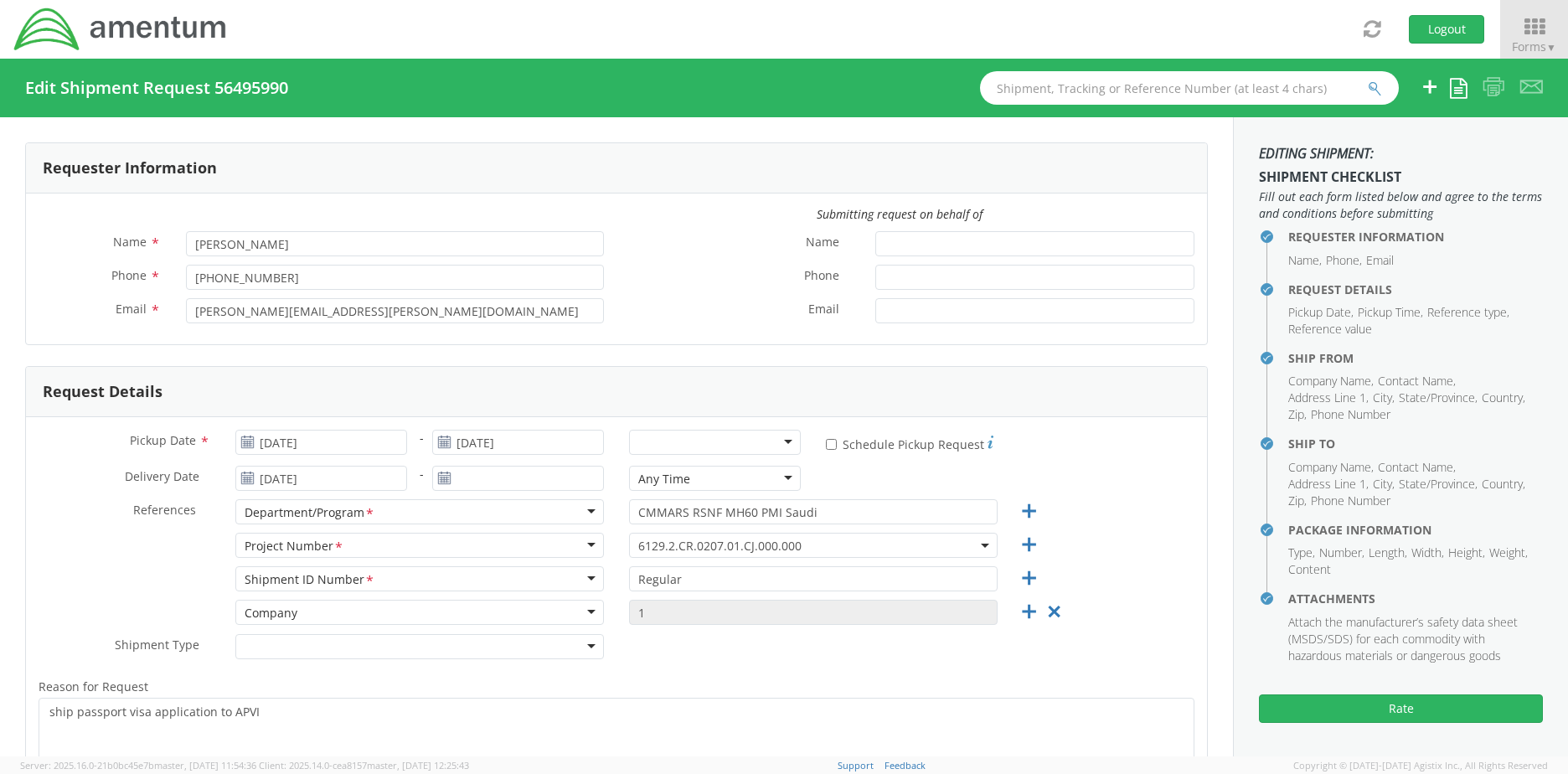
click at [714, 441] on div at bounding box center [715, 442] width 172 height 25
click at [873, 464] on div "* Schedule Pickup Request" at bounding box center [1009, 448] width 394 height 36
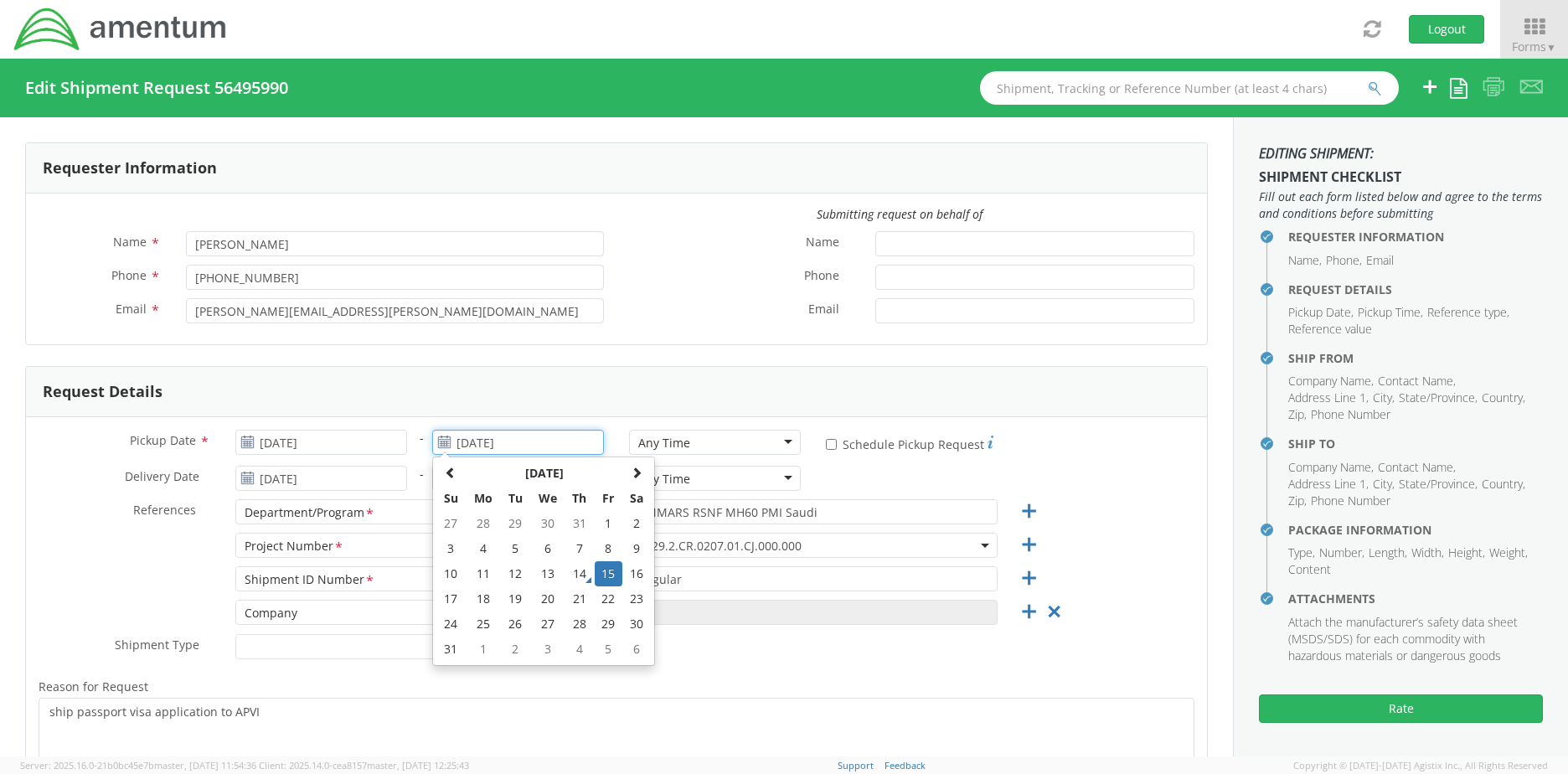
drag, startPoint x: 527, startPoint y: 442, endPoint x: 453, endPoint y: 441, distance: 74.0
click at [453, 440] on input "[DATE]" at bounding box center [518, 442] width 172 height 25
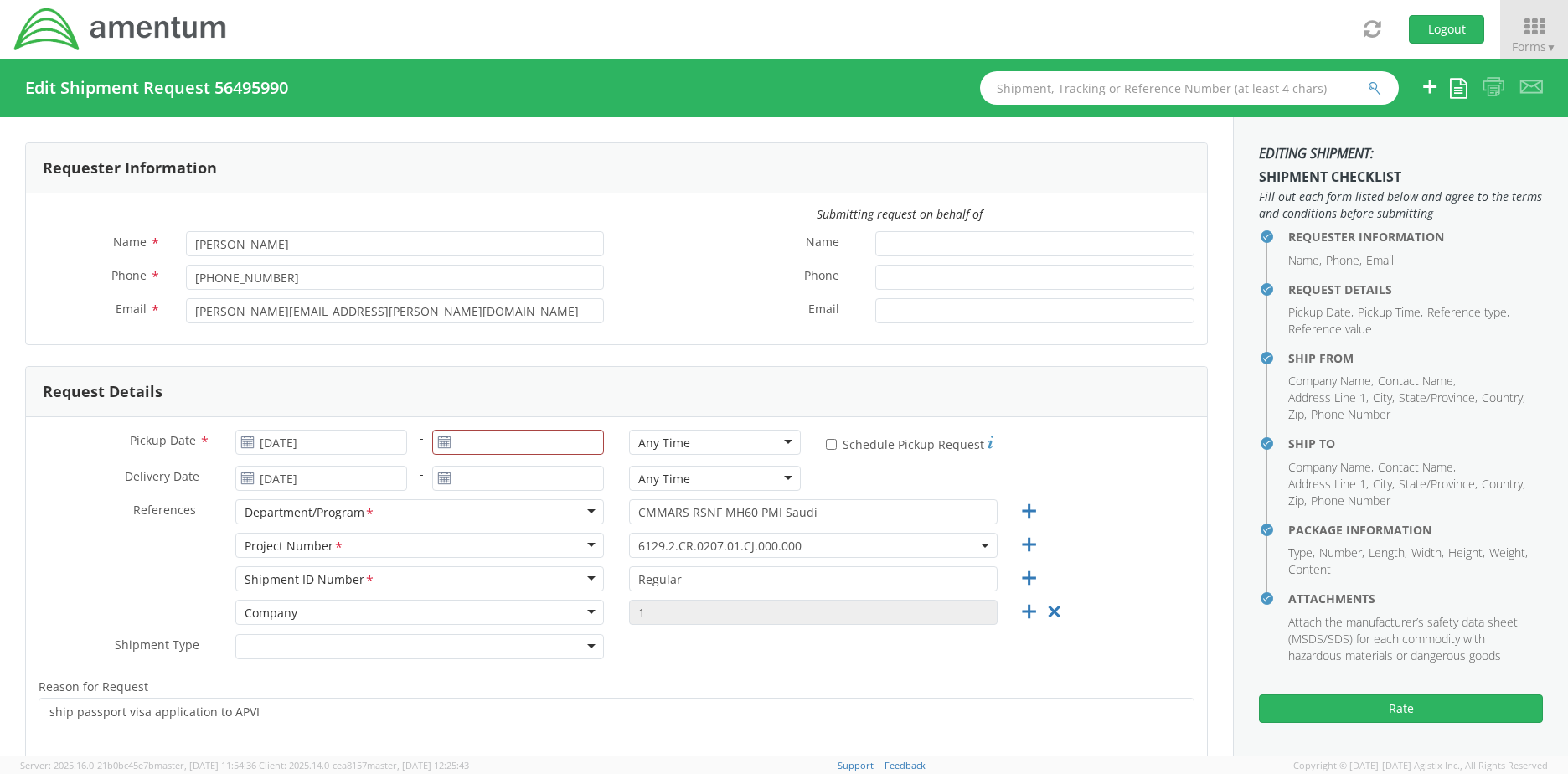
click at [1026, 465] on div "* Schedule Pickup Request" at bounding box center [1009, 448] width 394 height 36
click at [453, 439] on input "[DATE]" at bounding box center [518, 442] width 172 height 25
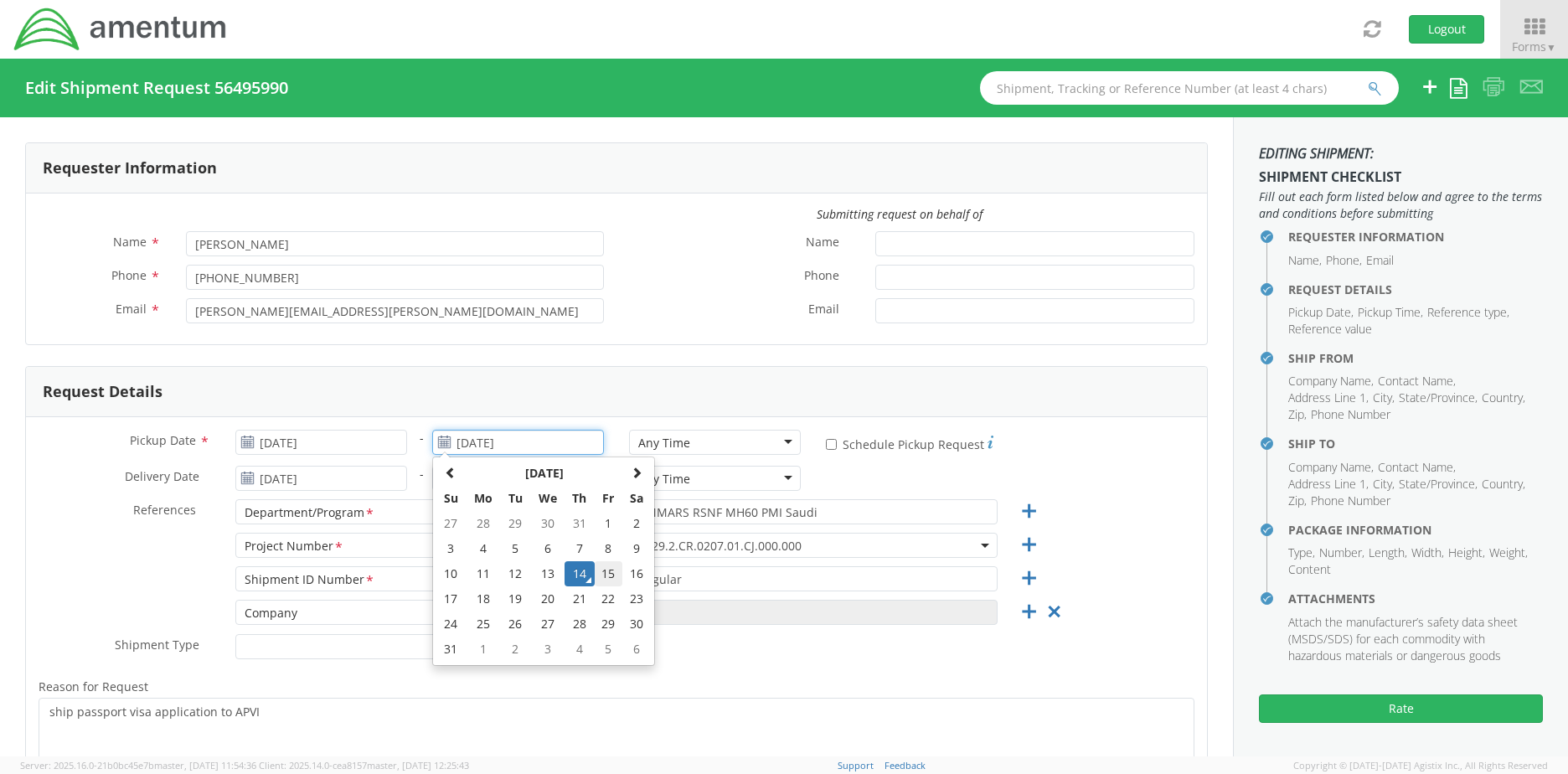
click at [603, 571] on td "15" at bounding box center [609, 574] width 29 height 25
type input "[DATE]"
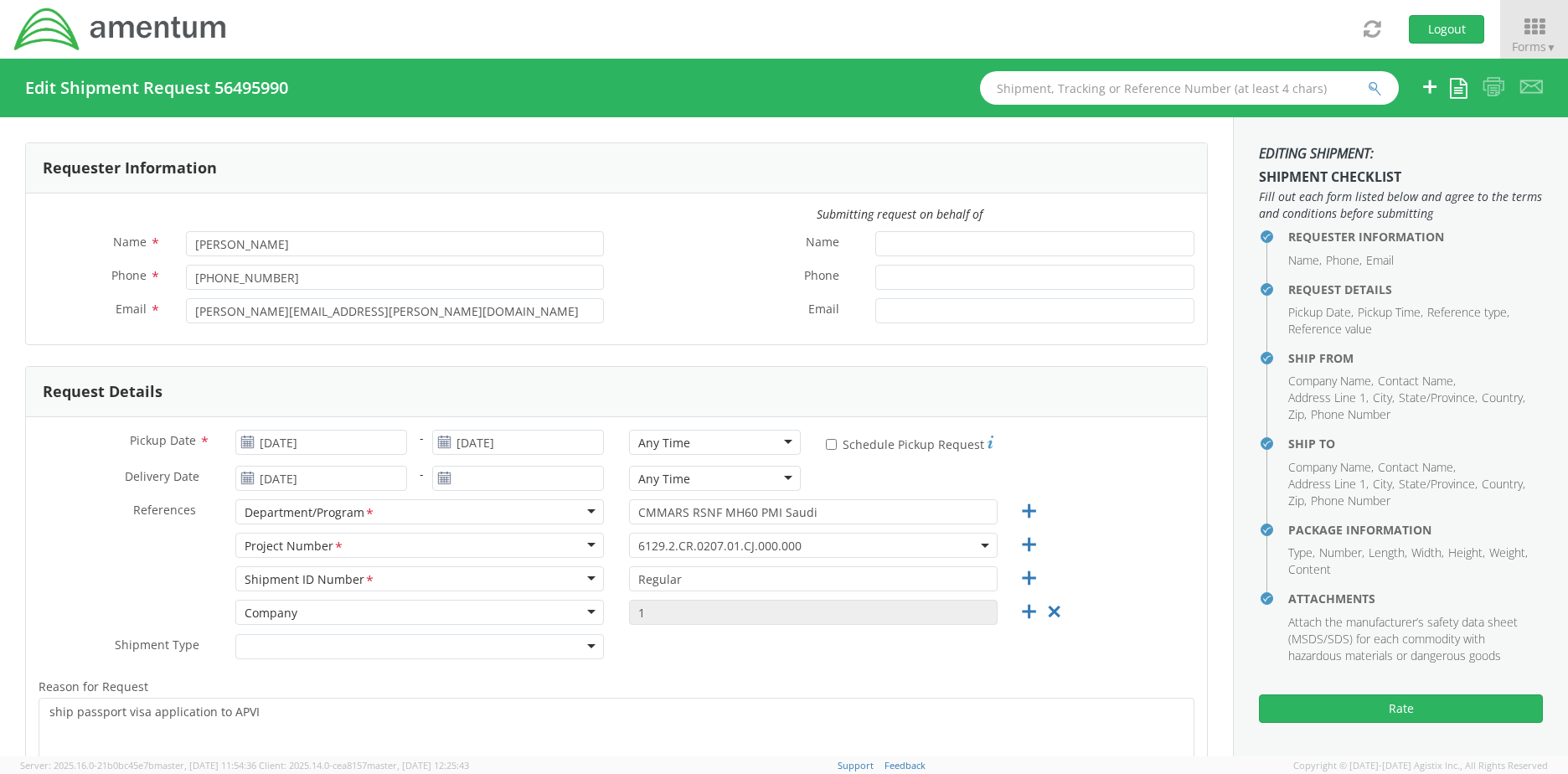
click at [1094, 478] on div "Delivery Date * [DATE] - Any Time Any Time Any Time 7:00 am - 10:00 am 10:00 am…" at bounding box center [616, 482] width 1181 height 33
click at [1403, 709] on button "Rate" at bounding box center [1400, 708] width 284 height 29
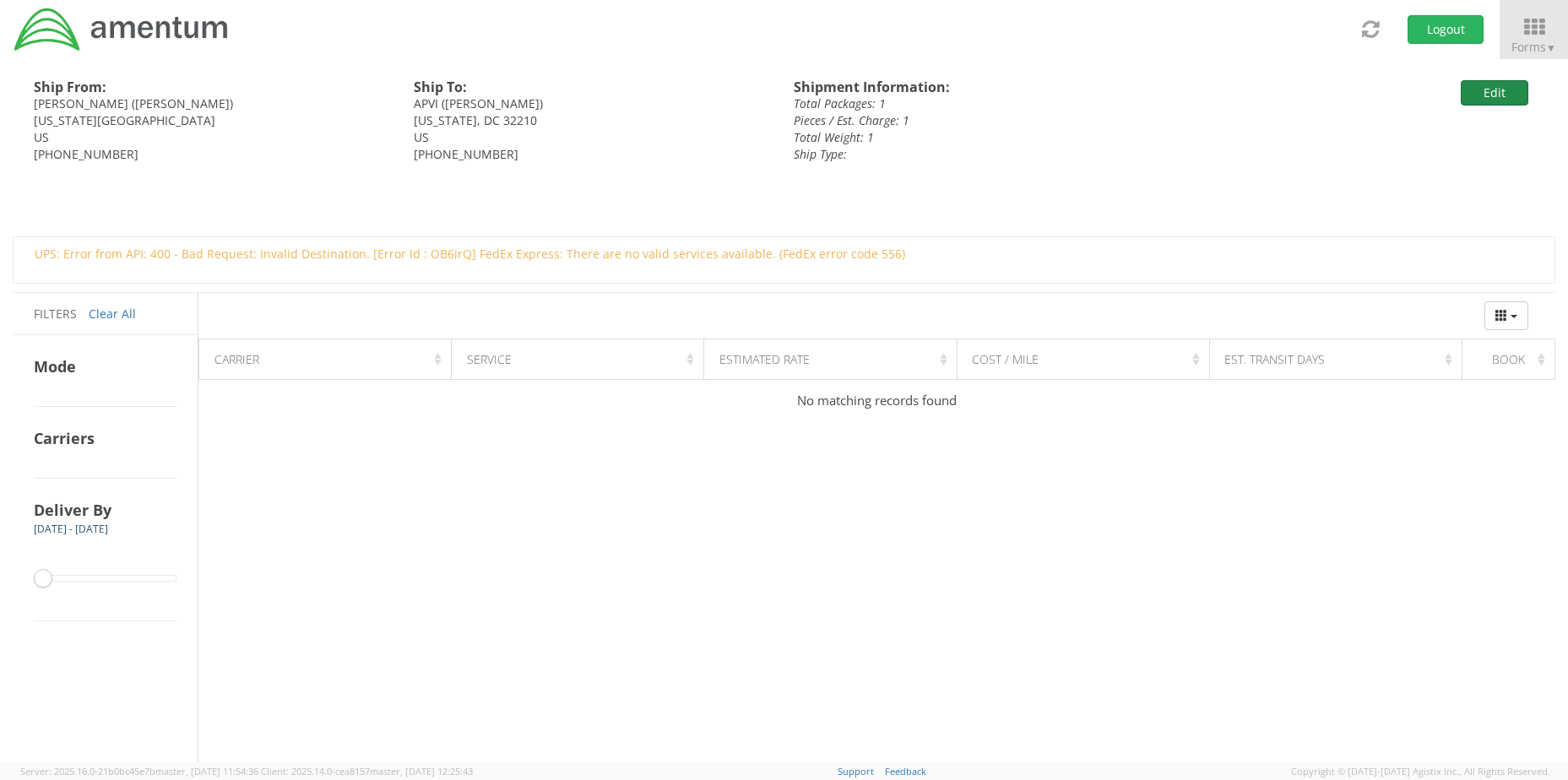
click at [1493, 97] on button "Edit" at bounding box center [1494, 93] width 67 height 25
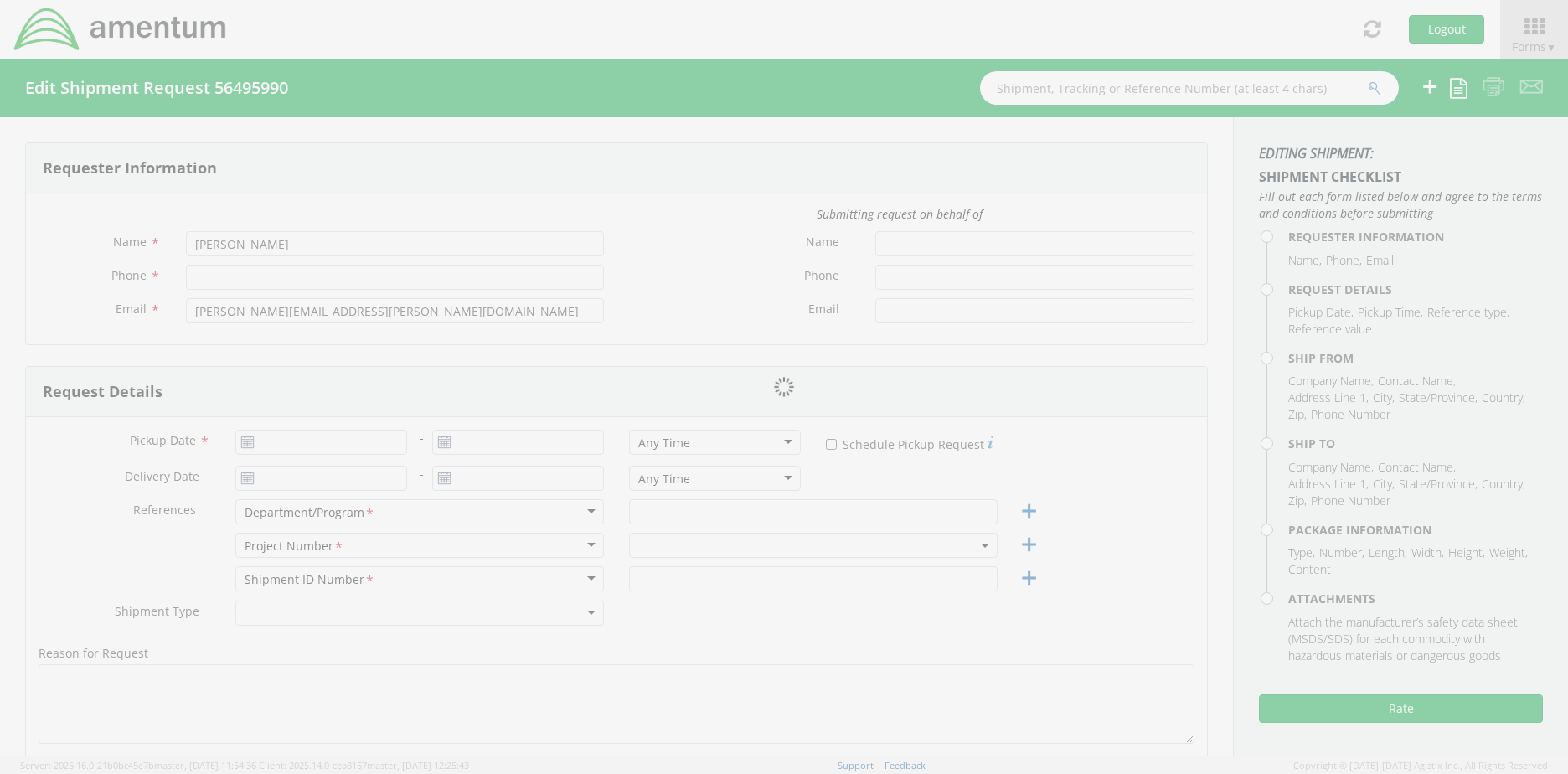
type input "[PHONE_NUMBER]"
type input "[DATE]"
type input "CMMARS RSNF MH60 PMI Saudi"
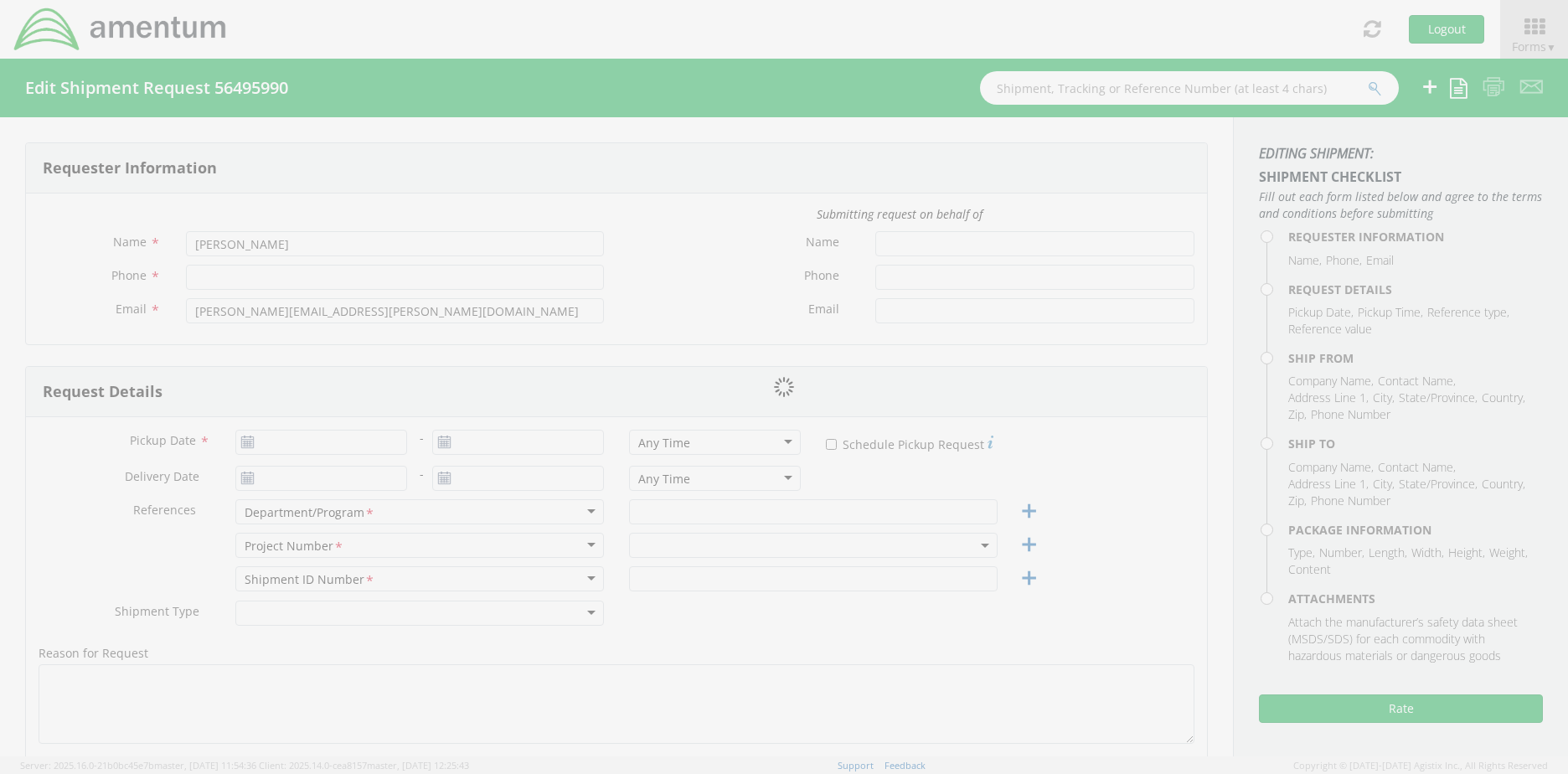
type input "Regular"
type textarea "ship passport visa application to APVI"
select select
type input "[PERSON_NAME]"
type input "[STREET_ADDRESS]"
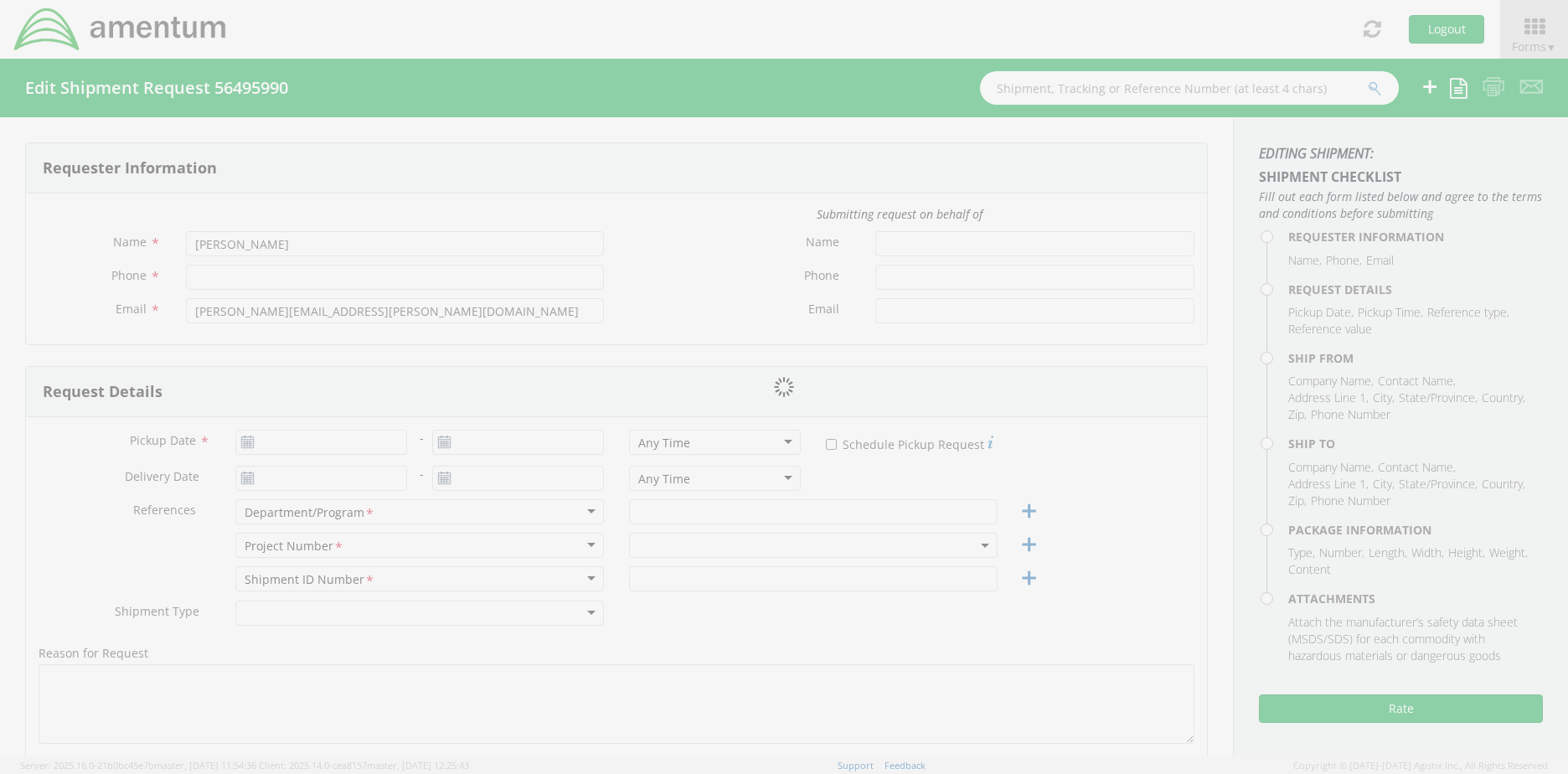
type input "[US_STATE][GEOGRAPHIC_DATA]"
type input "23452"
type input "[PERSON_NAME]"
type input "[PHONE_NUMBER]"
type input "[EMAIL_ADDRESS][DOMAIN_NAME]"
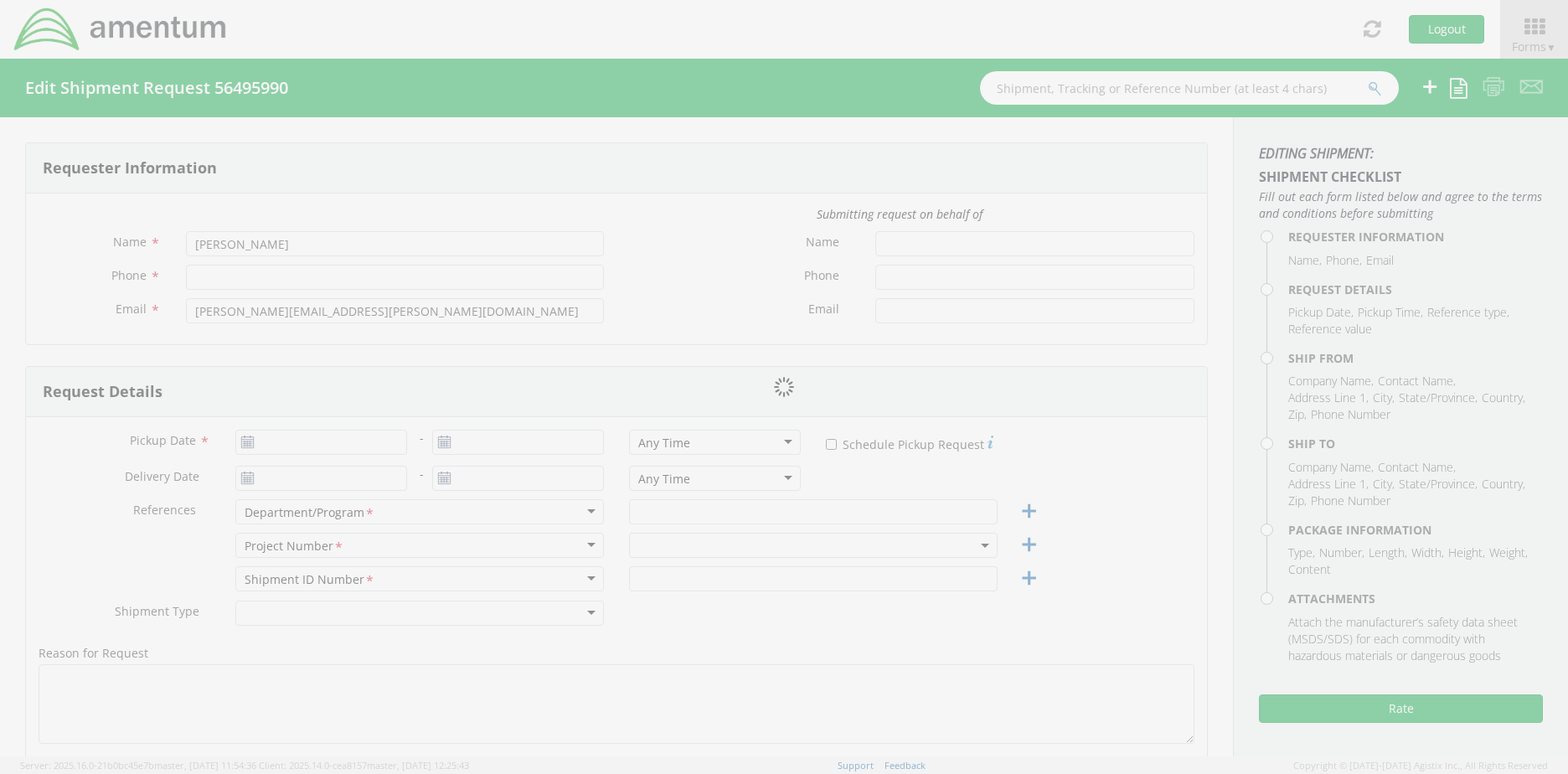
select select
type input "APVI"
type input "1990 K Street N.W."
type input "Suite 450"
type input "[US_STATE]"
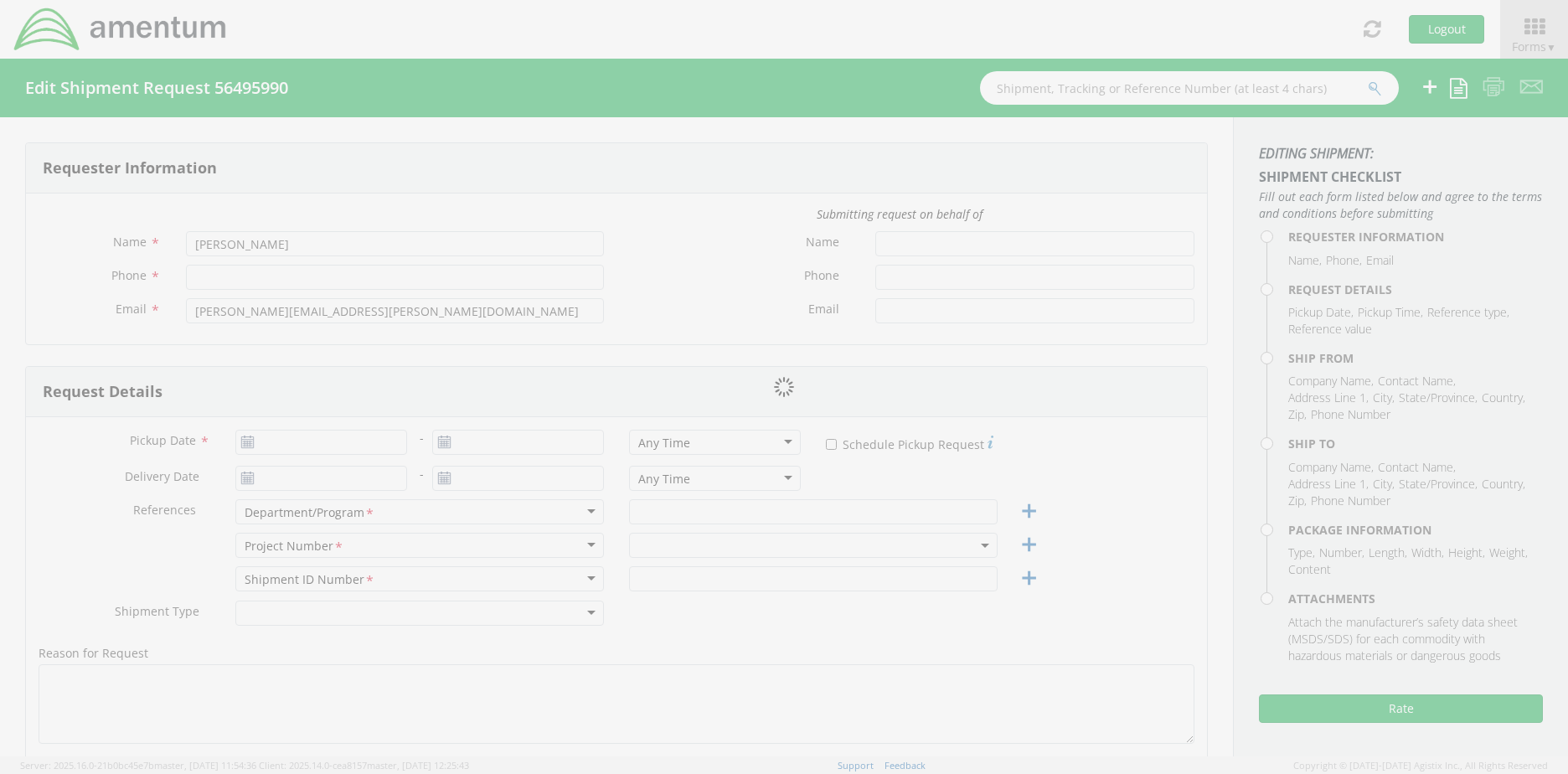
type input "32210"
type input "[PERSON_NAME]"
type input "[PHONE_NUMBER]"
type input "[EMAIL_ADDRESS][DOMAIN_NAME]"
checkbox input "true"
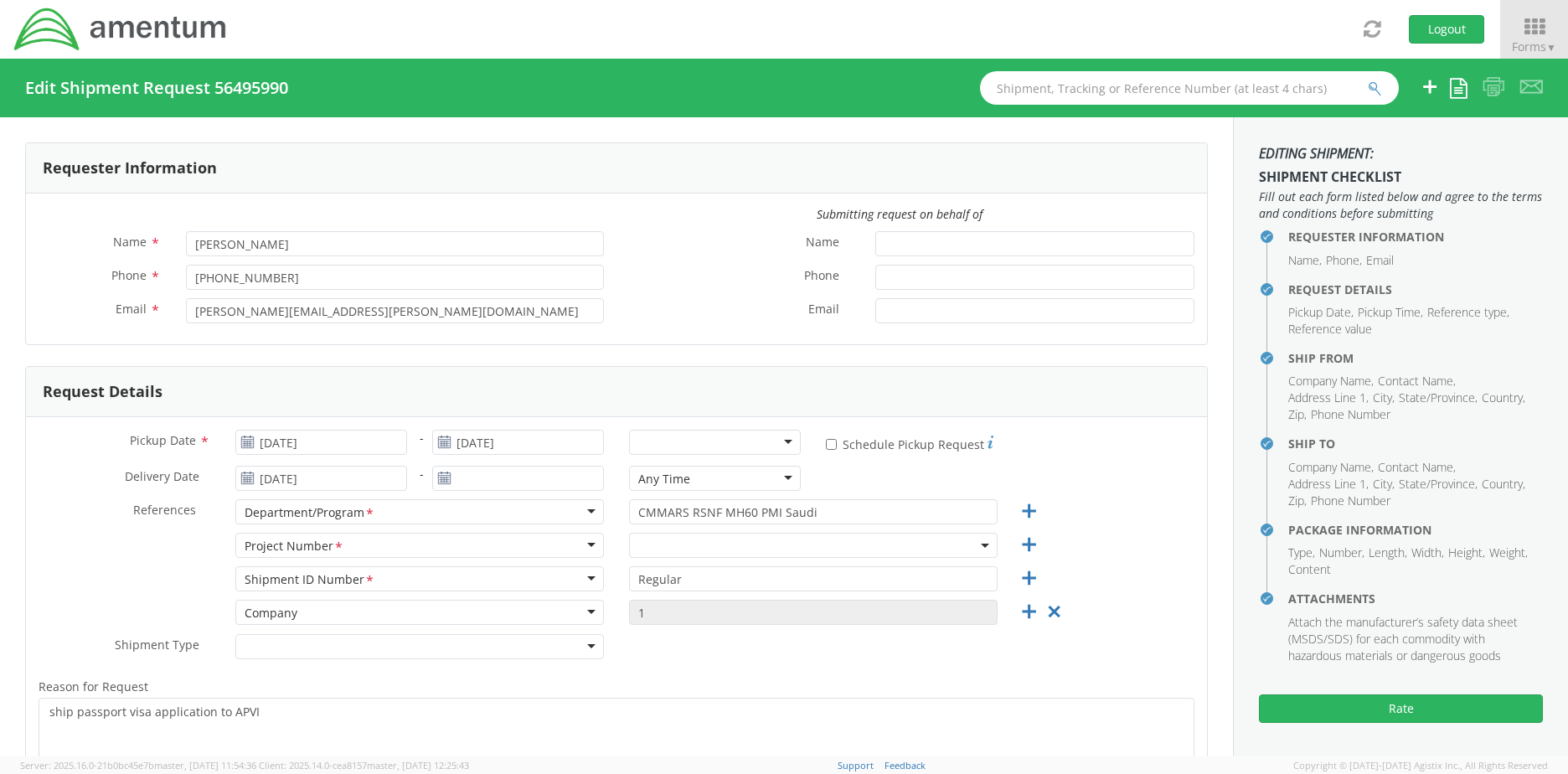
select select "6129.2.CR.0207.01.CJ.000.000"
click at [333, 447] on input "[DATE]" at bounding box center [321, 442] width 172 height 25
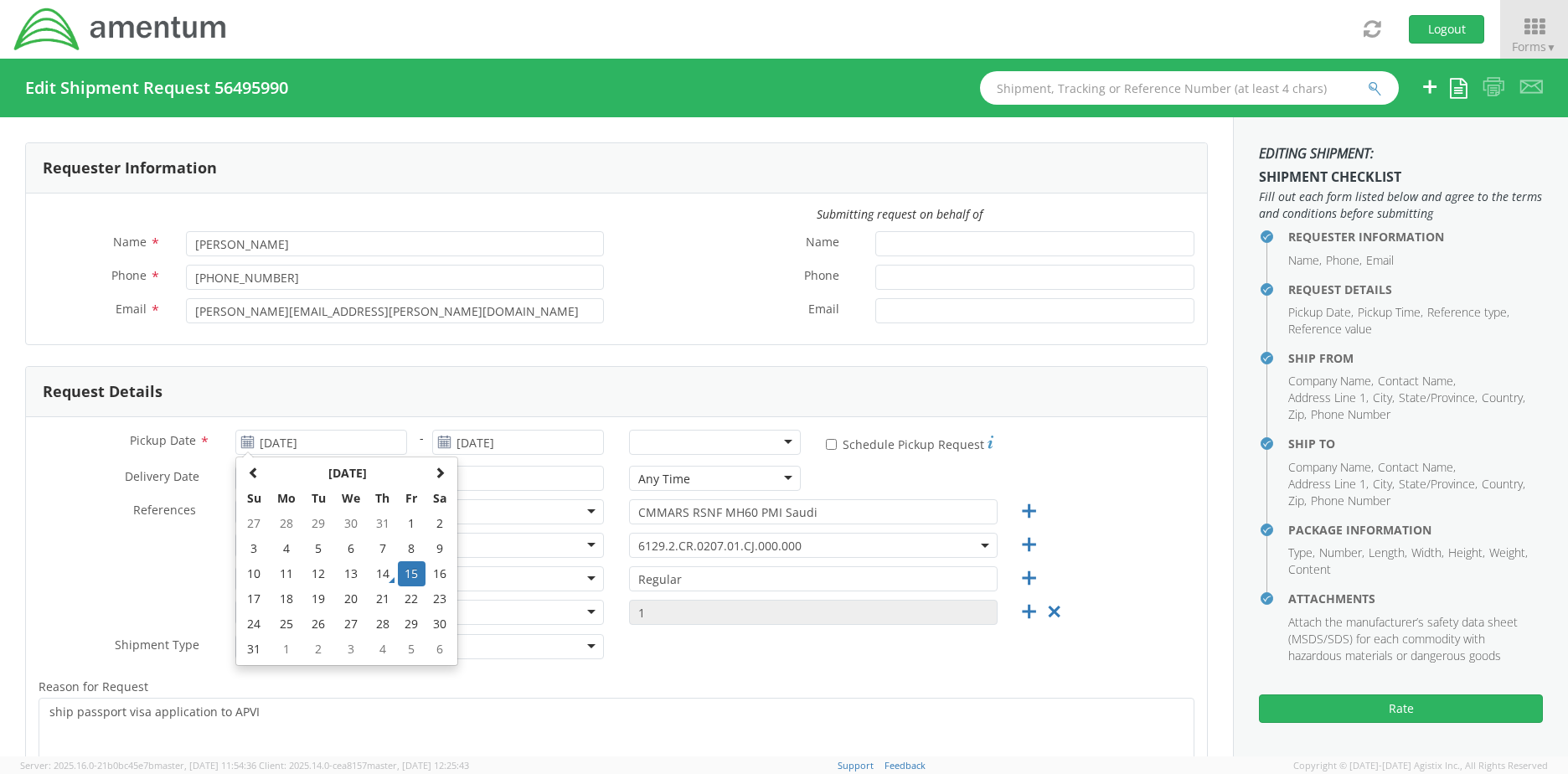
click at [242, 445] on icon at bounding box center [248, 442] width 14 height 14
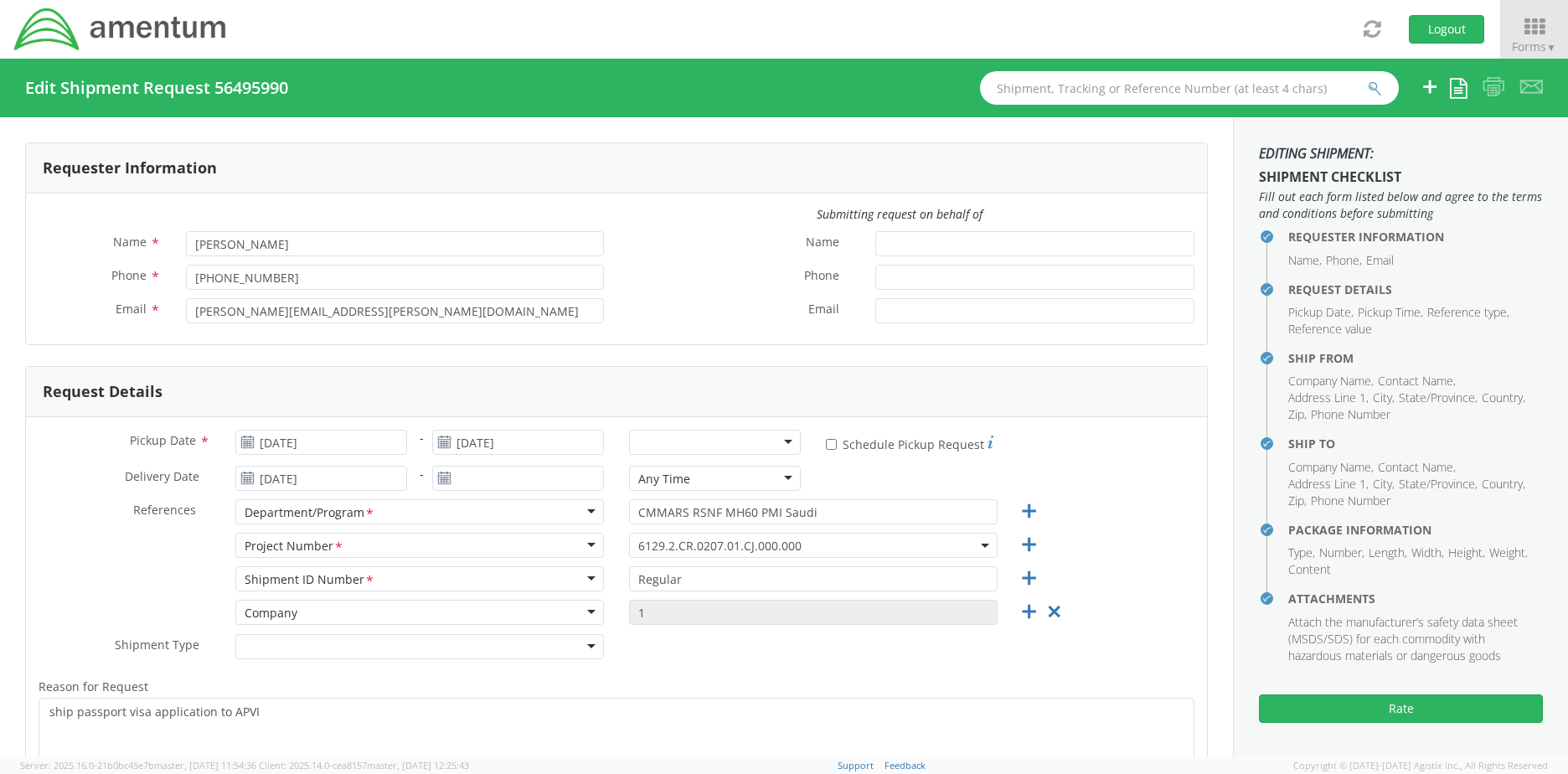
drag, startPoint x: 246, startPoint y: 445, endPoint x: 267, endPoint y: 441, distance: 21.4
click at [247, 446] on icon at bounding box center [248, 442] width 14 height 14
click at [306, 442] on input "[DATE]" at bounding box center [321, 442] width 172 height 25
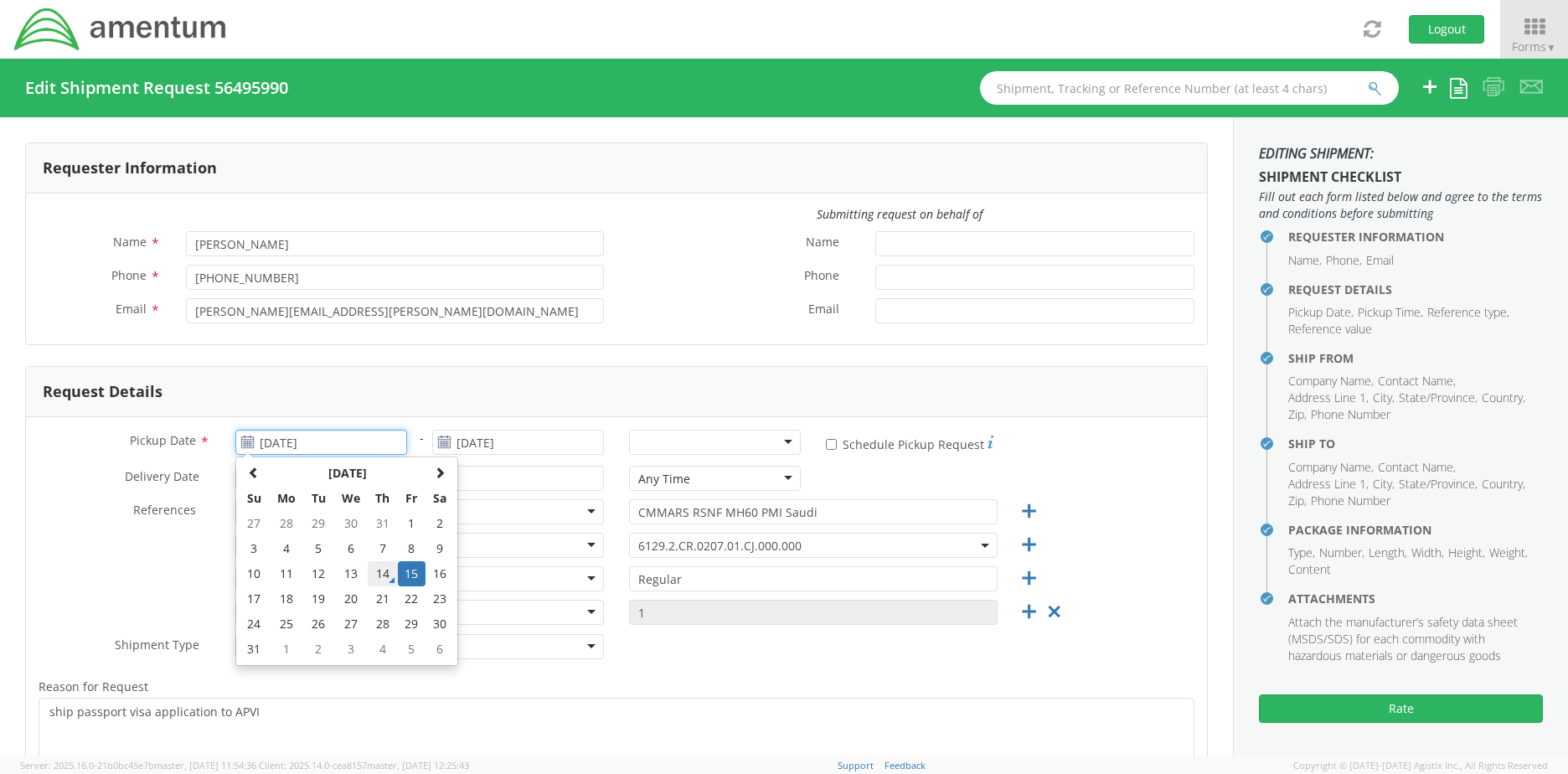
click at [383, 570] on td "14" at bounding box center [382, 574] width 30 height 25
type input "[DATE]"
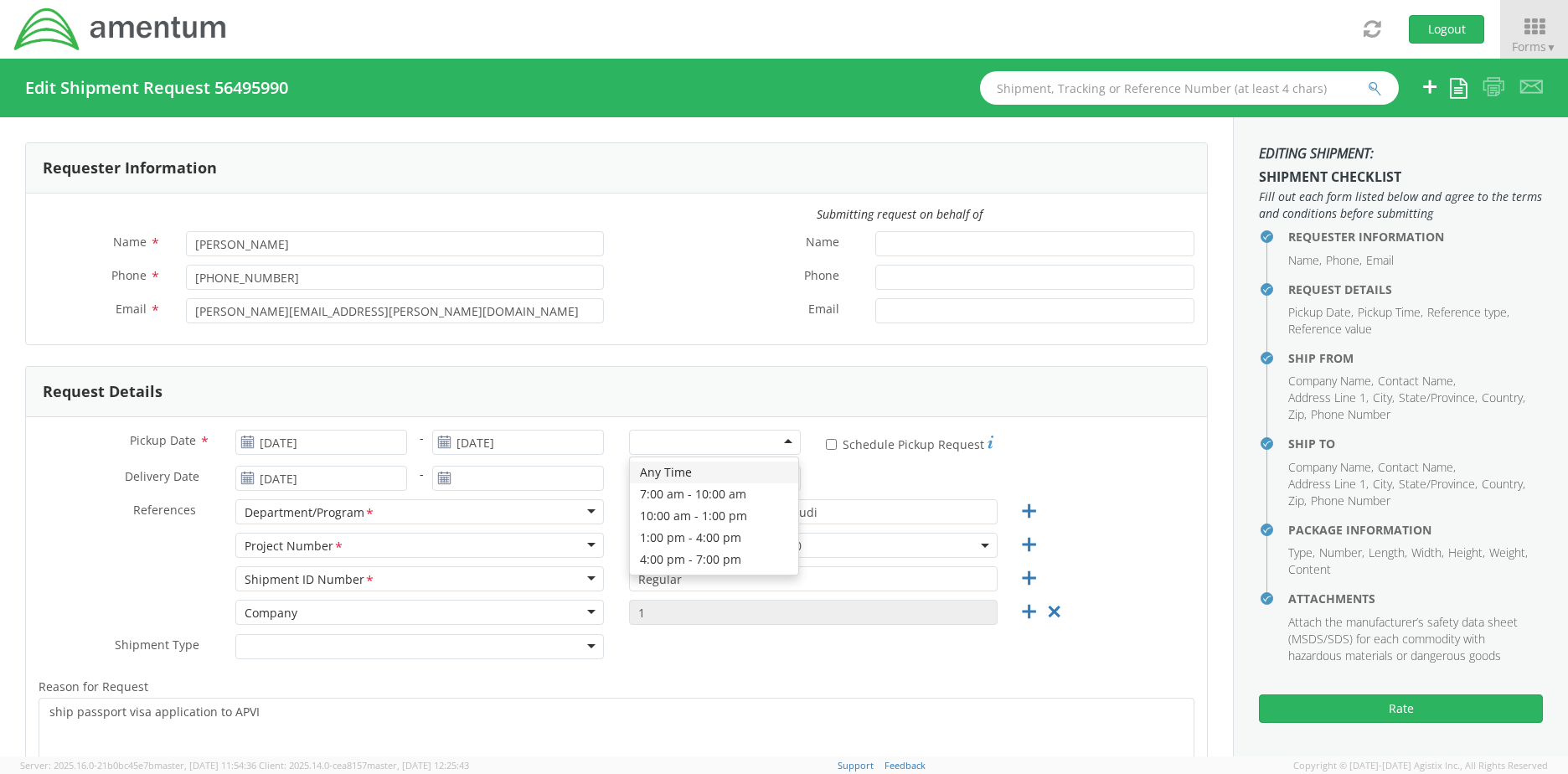
click at [685, 447] on div at bounding box center [715, 442] width 172 height 25
click at [843, 480] on div "Delivery Date * [DATE] - Any Time Any Time Any Time 7:00 am - 10:00 am 10:00 am…" at bounding box center [616, 482] width 1181 height 33
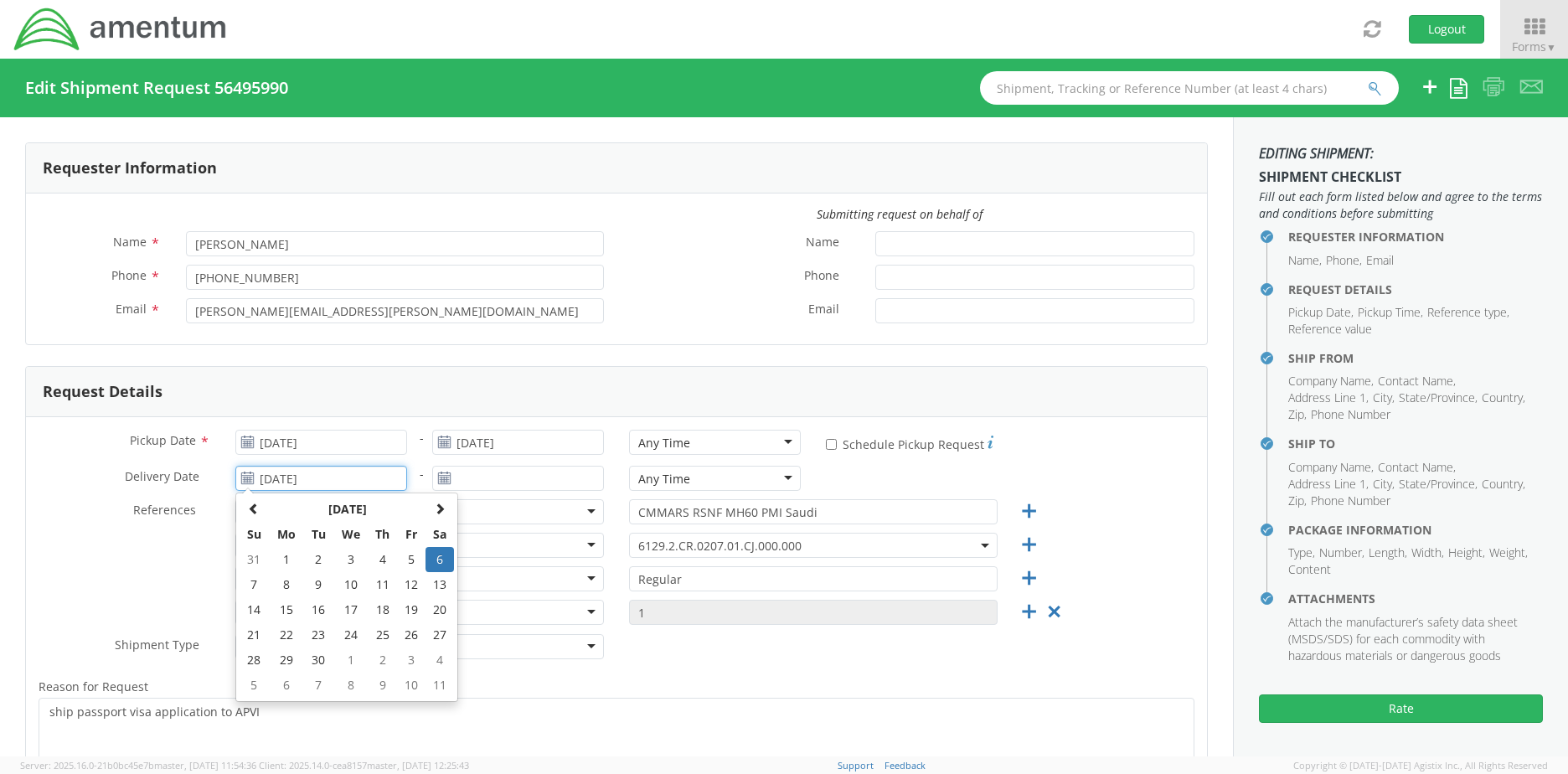
drag, startPoint x: 282, startPoint y: 477, endPoint x: 227, endPoint y: 480, distance: 55.1
click at [228, 478] on div "[DATE] [DATE] Su Mo Tu We Th Fr Sa 31 1 2 3 4 5 6 7 8 9 10 11 12 13 14 15 16 17…" at bounding box center [321, 478] width 196 height 25
click at [1072, 468] on div "Delivery Date * [DATE] Su Mo Tu We Th Fr Sa 31 1 2 3 4 5 6 7 8 9 10 11 12 13 14…" at bounding box center [616, 482] width 1181 height 33
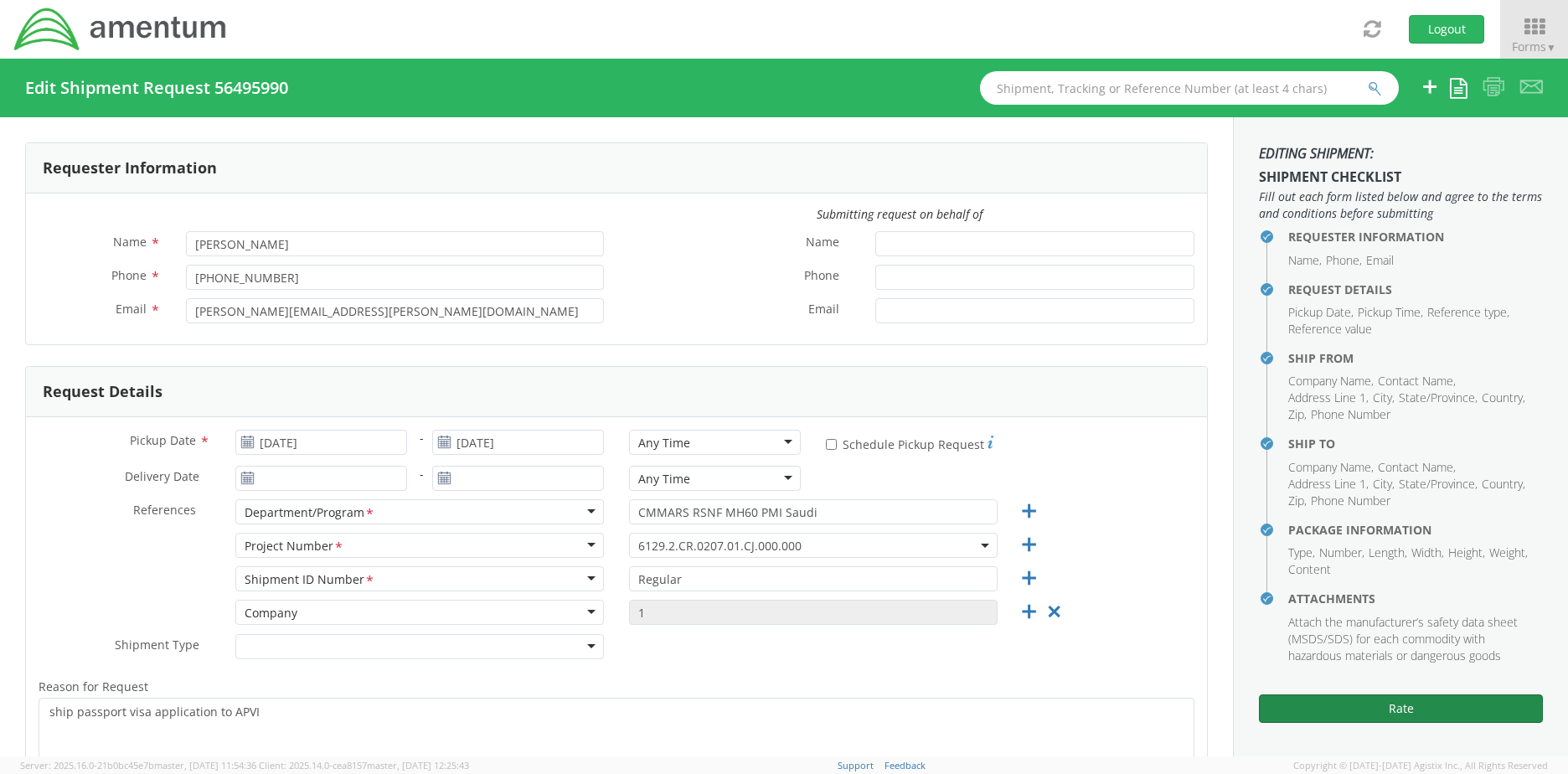
click at [1397, 705] on button "Rate" at bounding box center [1400, 708] width 284 height 29
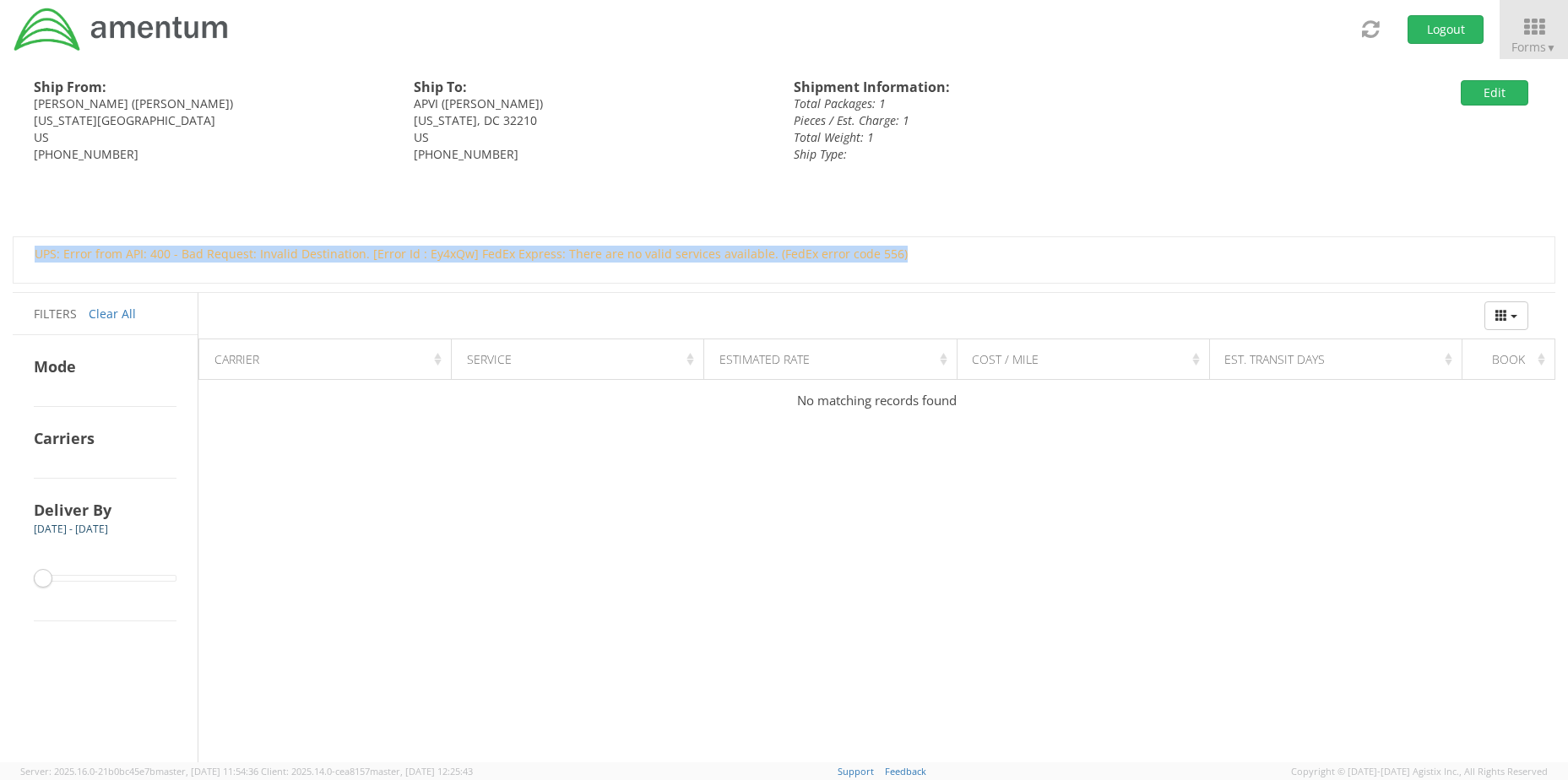
drag, startPoint x: 35, startPoint y: 251, endPoint x: 900, endPoint y: 257, distance: 865.0
click at [900, 257] on div "UPS: Error from API: 400 - Bad Request: Invalid Destination. [Error Id : Ey4xQw…" at bounding box center [781, 253] width 1519 height 17
drag, startPoint x: 900, startPoint y: 257, endPoint x: 857, endPoint y: 255, distance: 43.0
copy div "UPS: Error from API: 400 - Bad Request: Invalid Destination. [Error Id : Ey4xQw…"
click at [68, 574] on span at bounding box center [104, 575] width 143 height 27
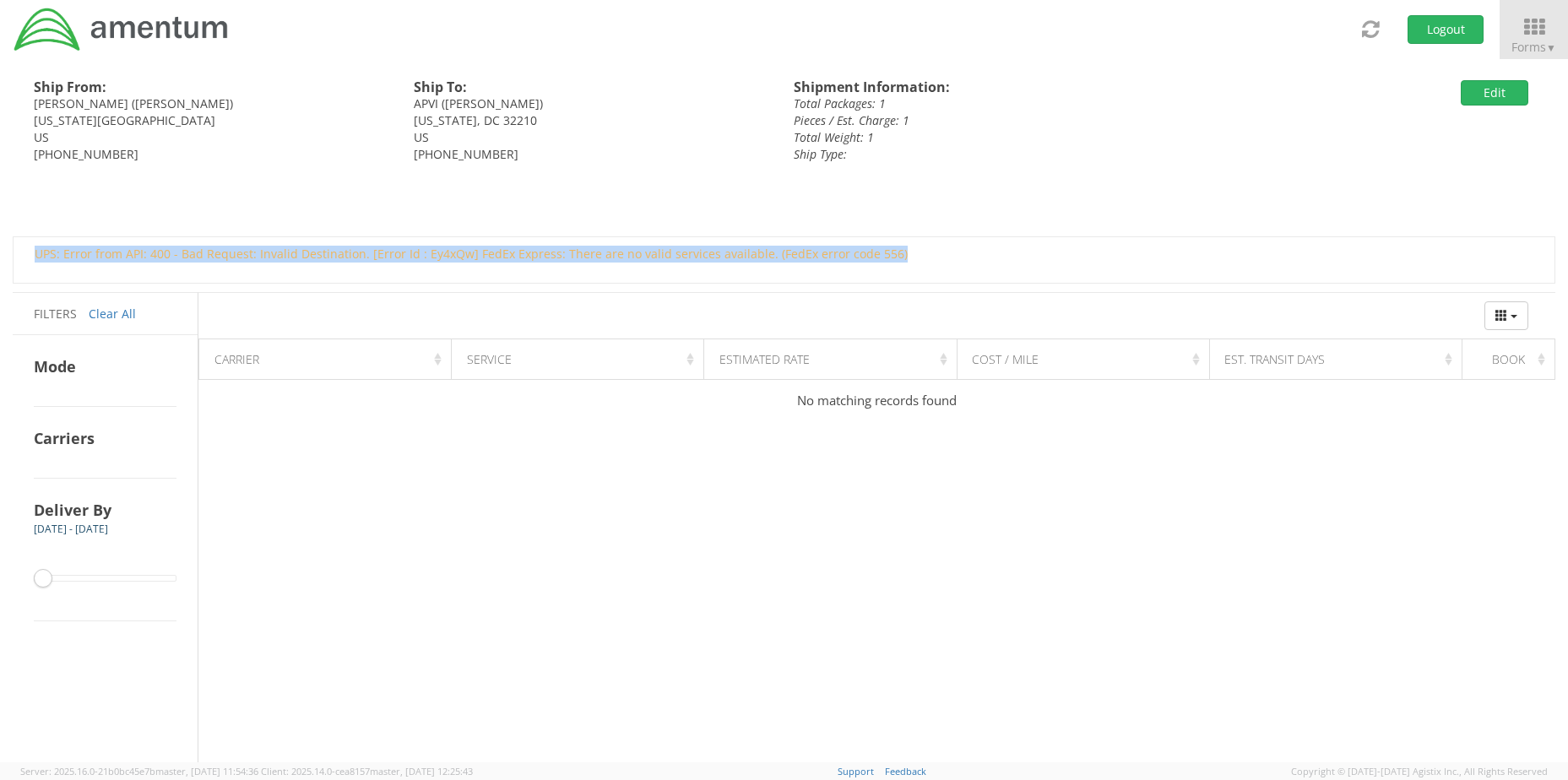
drag, startPoint x: 61, startPoint y: 570, endPoint x: 68, endPoint y: 580, distance: 12.2
click at [78, 575] on div "1 1 1" at bounding box center [104, 577] width 143 height 4
click at [62, 577] on span at bounding box center [104, 578] width 143 height 6
click at [1500, 94] on button "Edit" at bounding box center [1494, 93] width 67 height 25
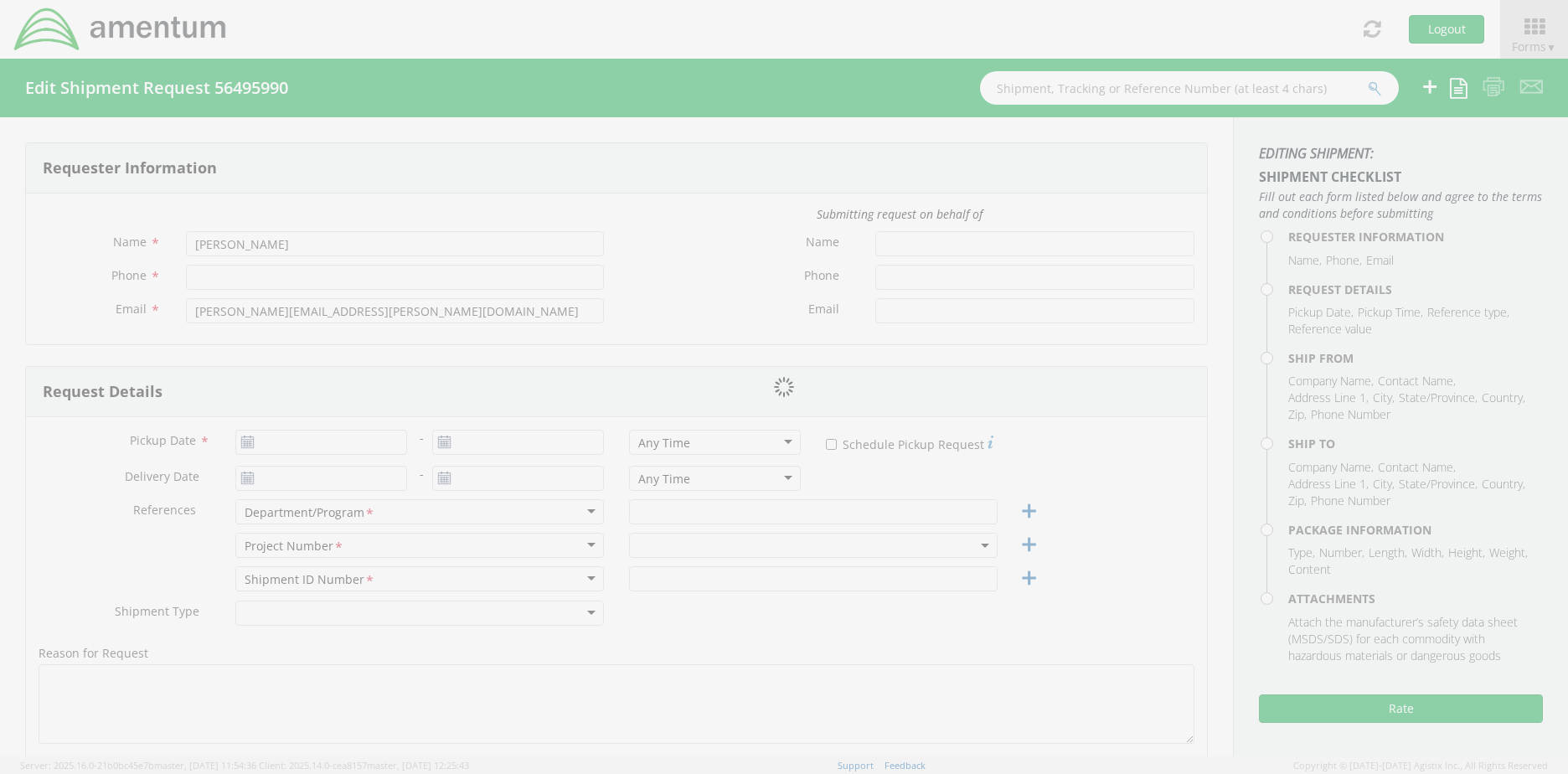
type input "[PHONE_NUMBER]"
type input "[DATE]"
type input "CMMARS RSNF MH60 PMI Saudi"
type input "Regular"
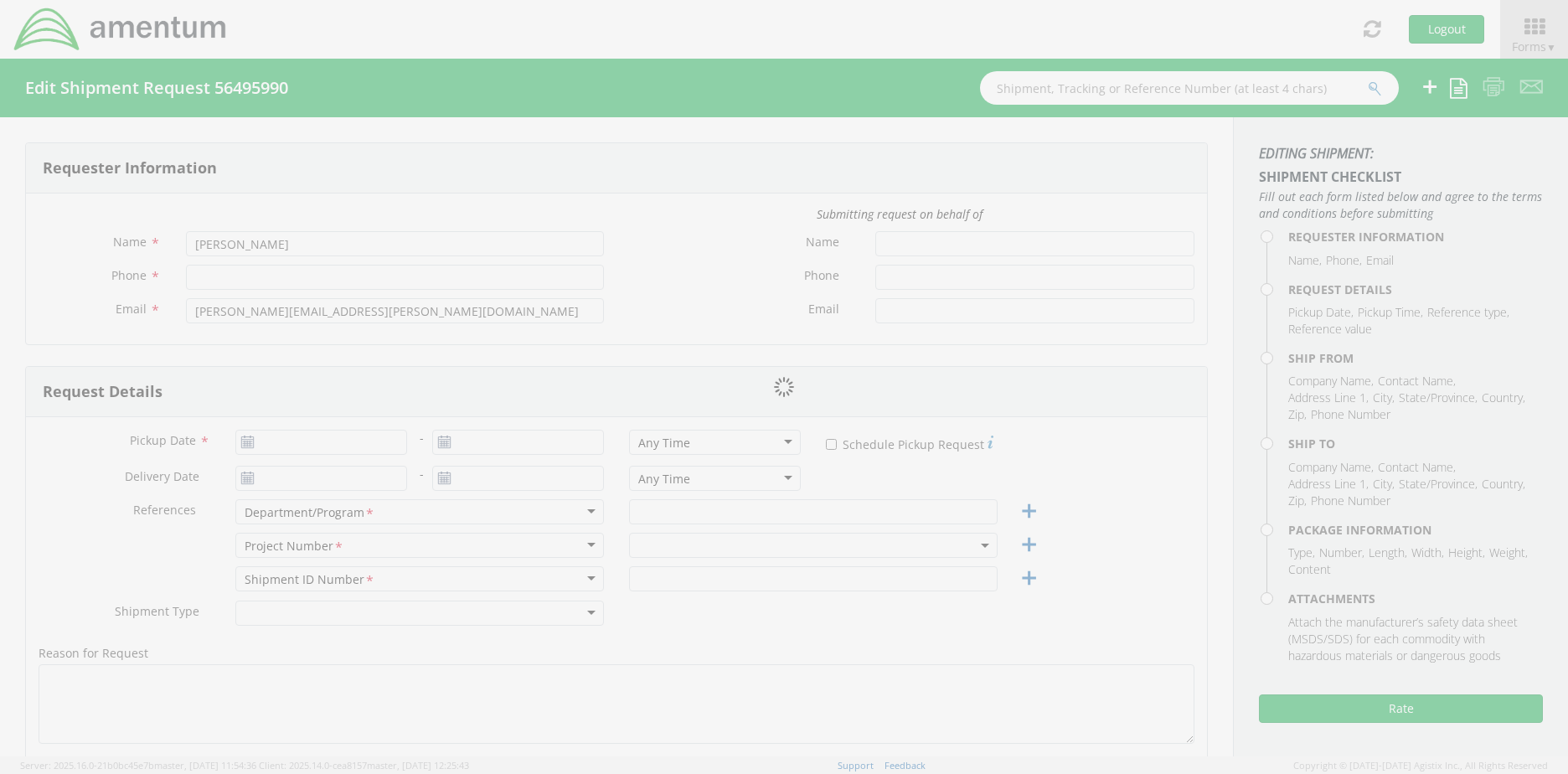
type textarea "ship passport visa application to APVI"
select select
type input "[PERSON_NAME]"
type input "[STREET_ADDRESS]"
type input "[US_STATE][GEOGRAPHIC_DATA]"
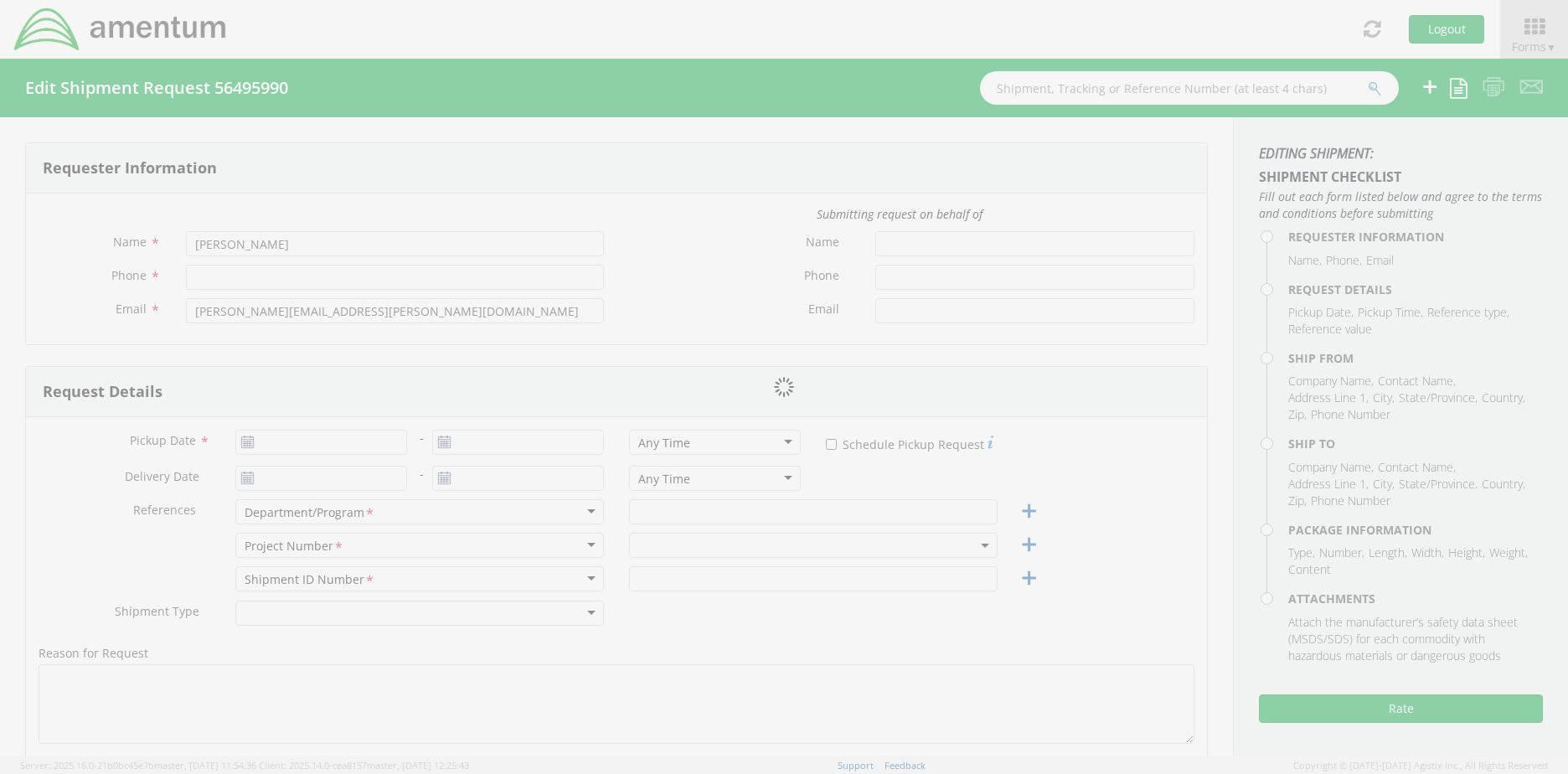
type input "23452"
type input "[PERSON_NAME]"
type input "[PHONE_NUMBER]"
type input "[EMAIL_ADDRESS][DOMAIN_NAME]"
select select
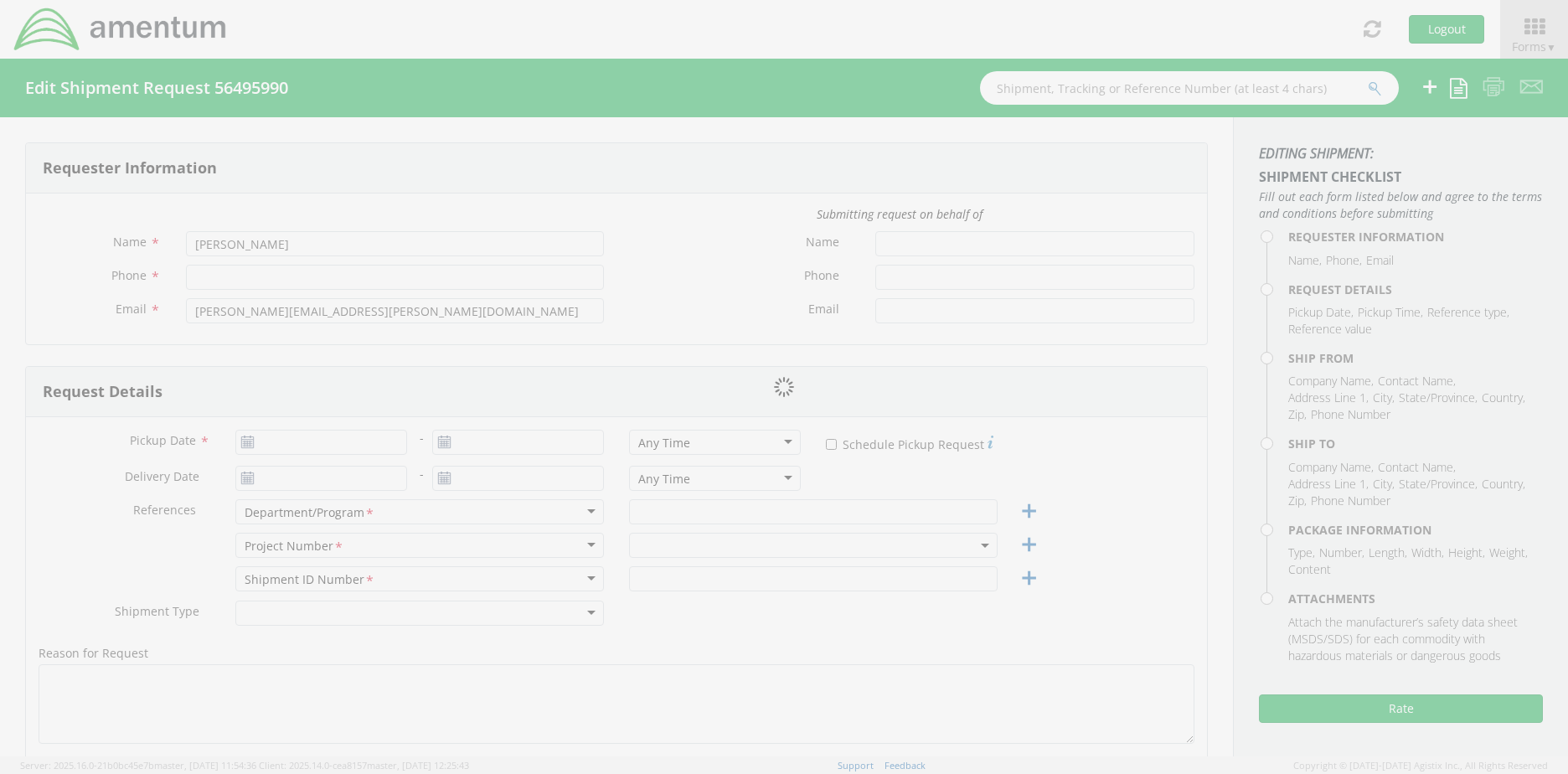
type input "APVI"
type input "1990 K Street N.W."
type input "Suite 450"
type input "[US_STATE]"
type input "32210"
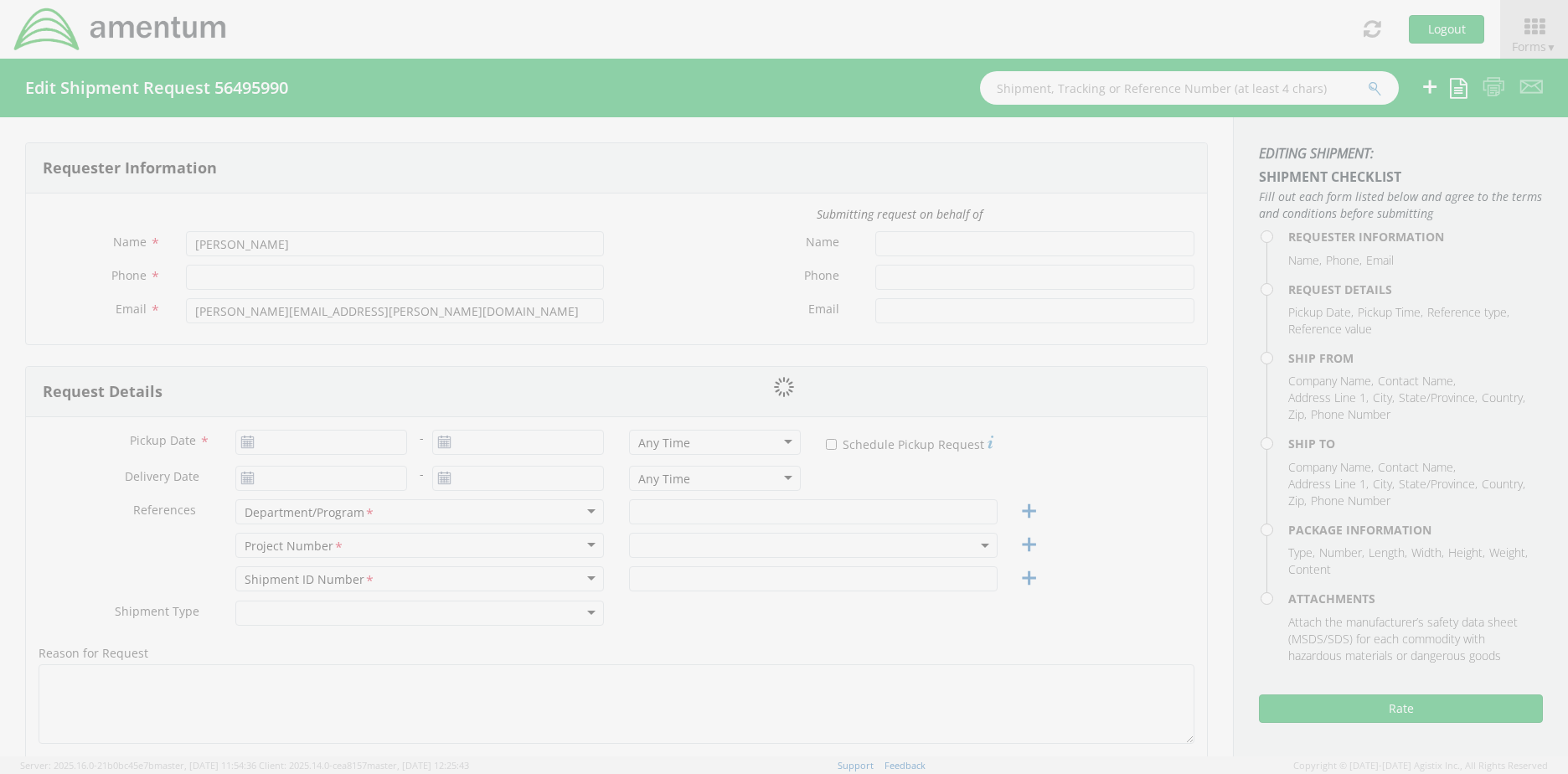
type input "[PERSON_NAME]"
type input "[PHONE_NUMBER]"
type input "[EMAIL_ADDRESS][DOMAIN_NAME]"
checkbox input "true"
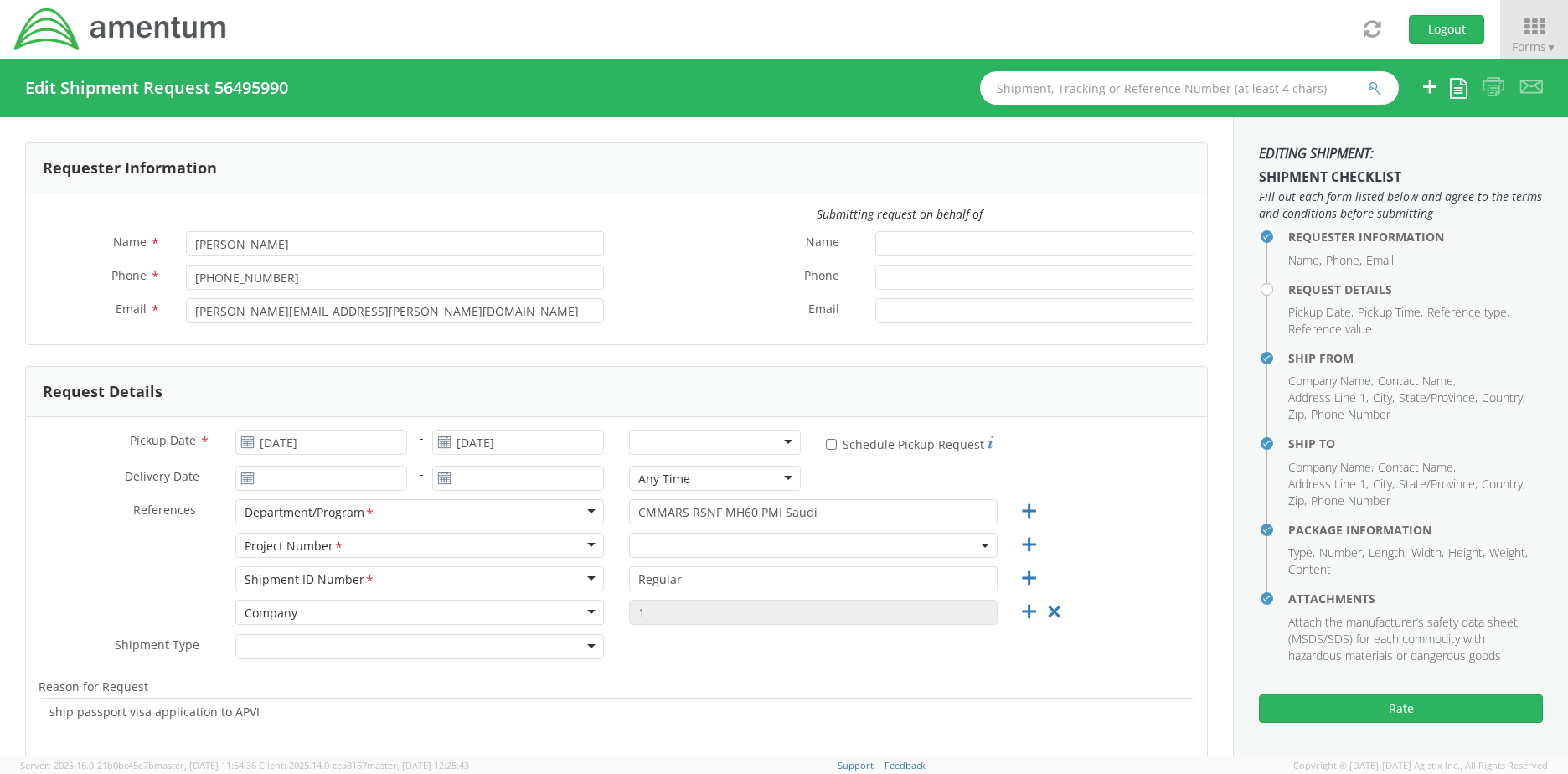
select select "6129.2.CR.0207.01.CJ.000.000"
